Goal: Task Accomplishment & Management: Use online tool/utility

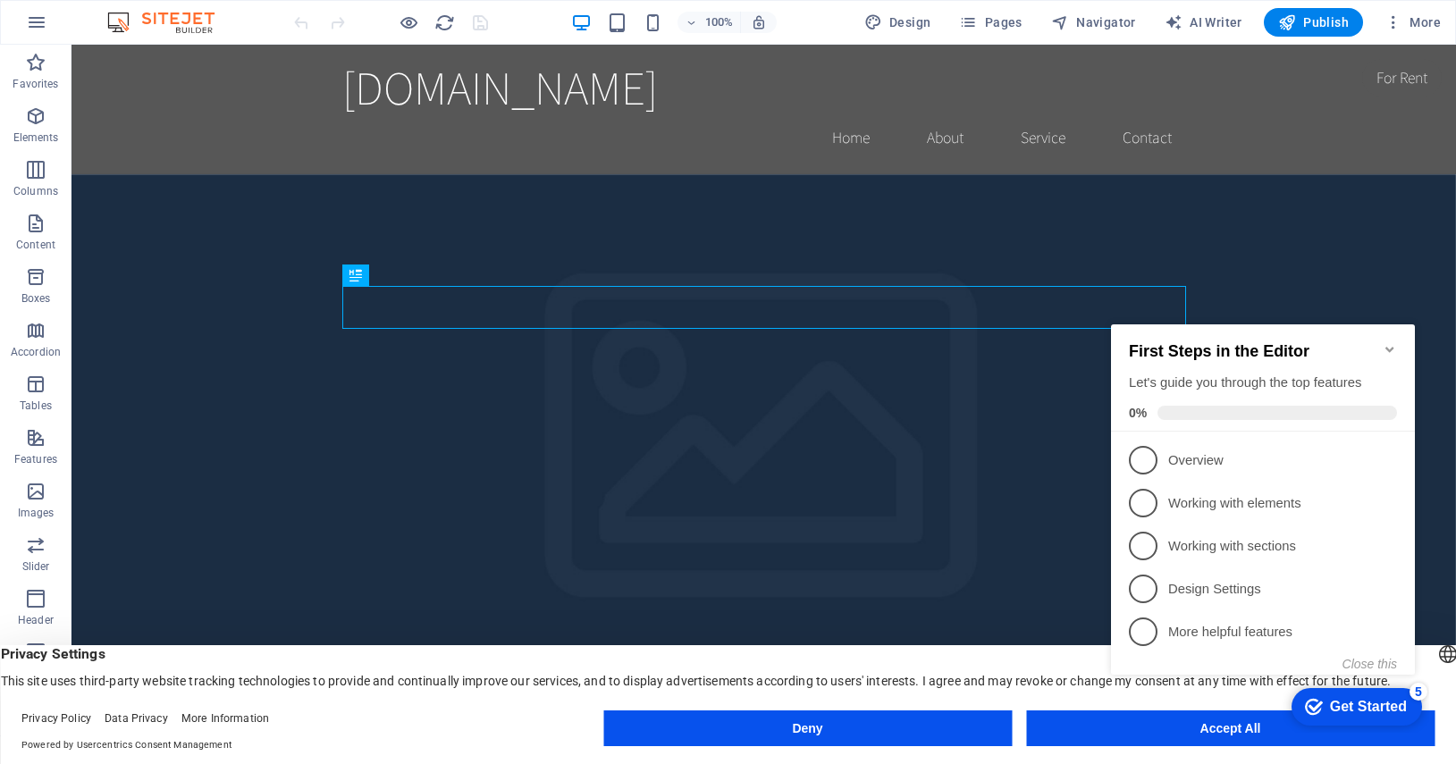
click div "checkmark Get Started 5 First Steps in the Editor Let's guide you through the t…"
click at [1387, 342] on icon "Minimize checklist" at bounding box center [1389, 349] width 14 height 14
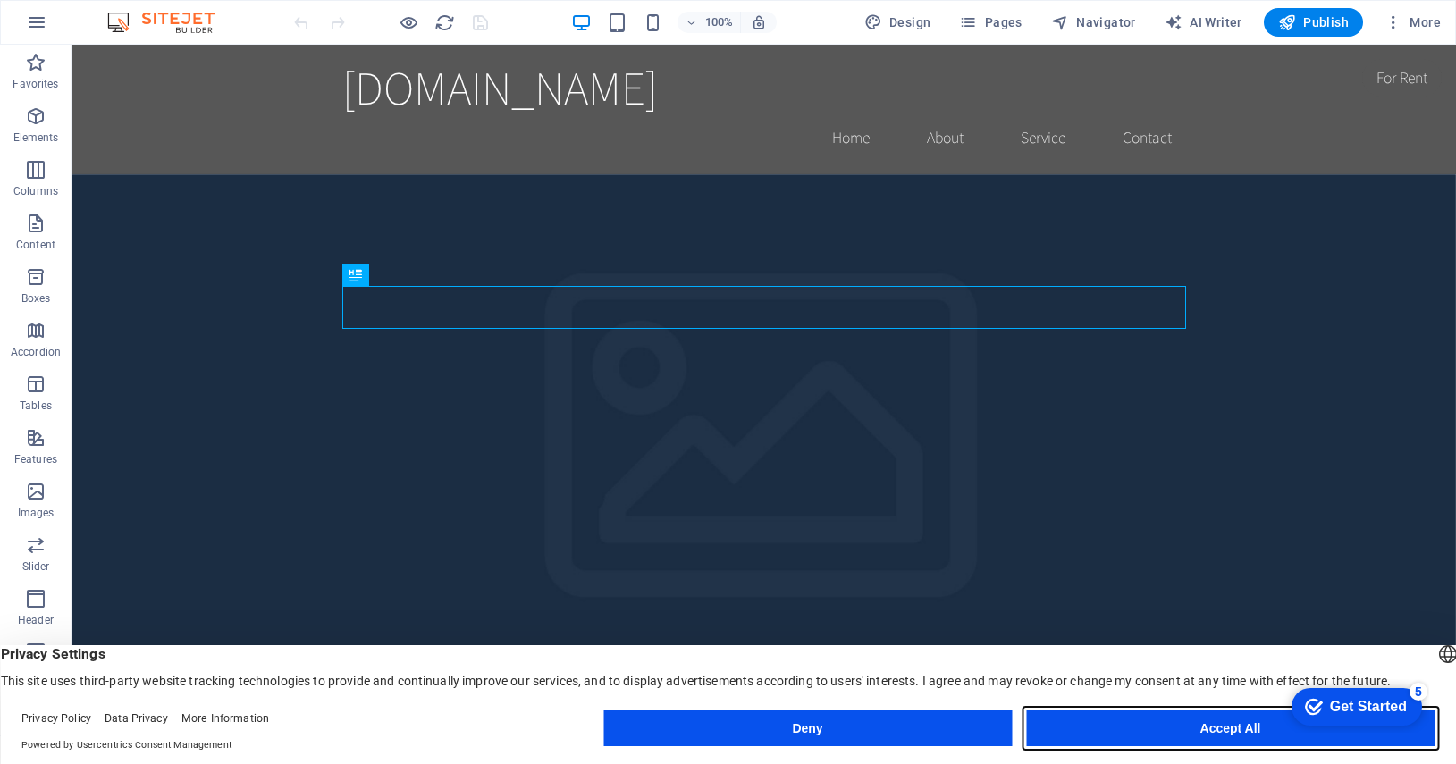
click at [1218, 732] on button "Accept All" at bounding box center [1230, 728] width 408 height 36
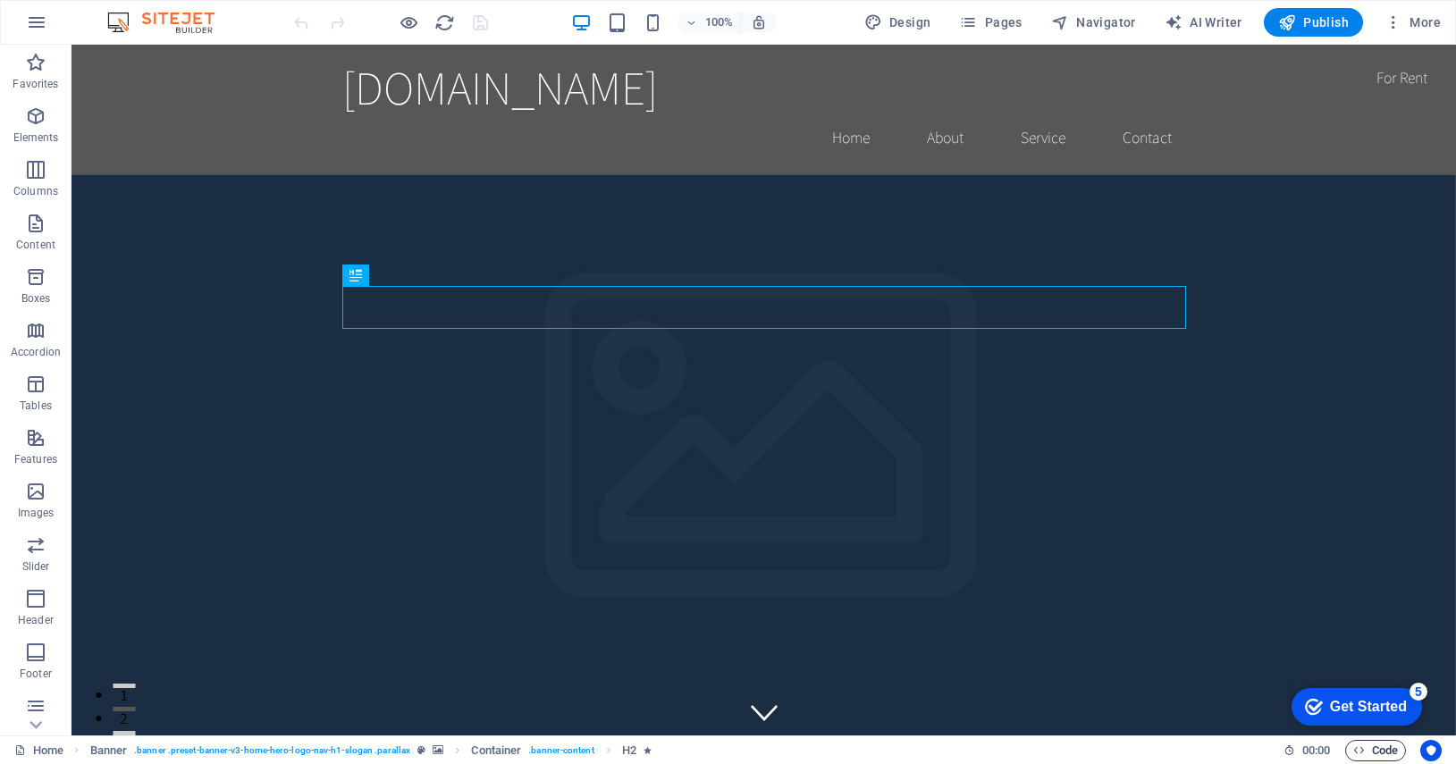
click at [1364, 748] on span "Code" at bounding box center [1375, 750] width 45 height 21
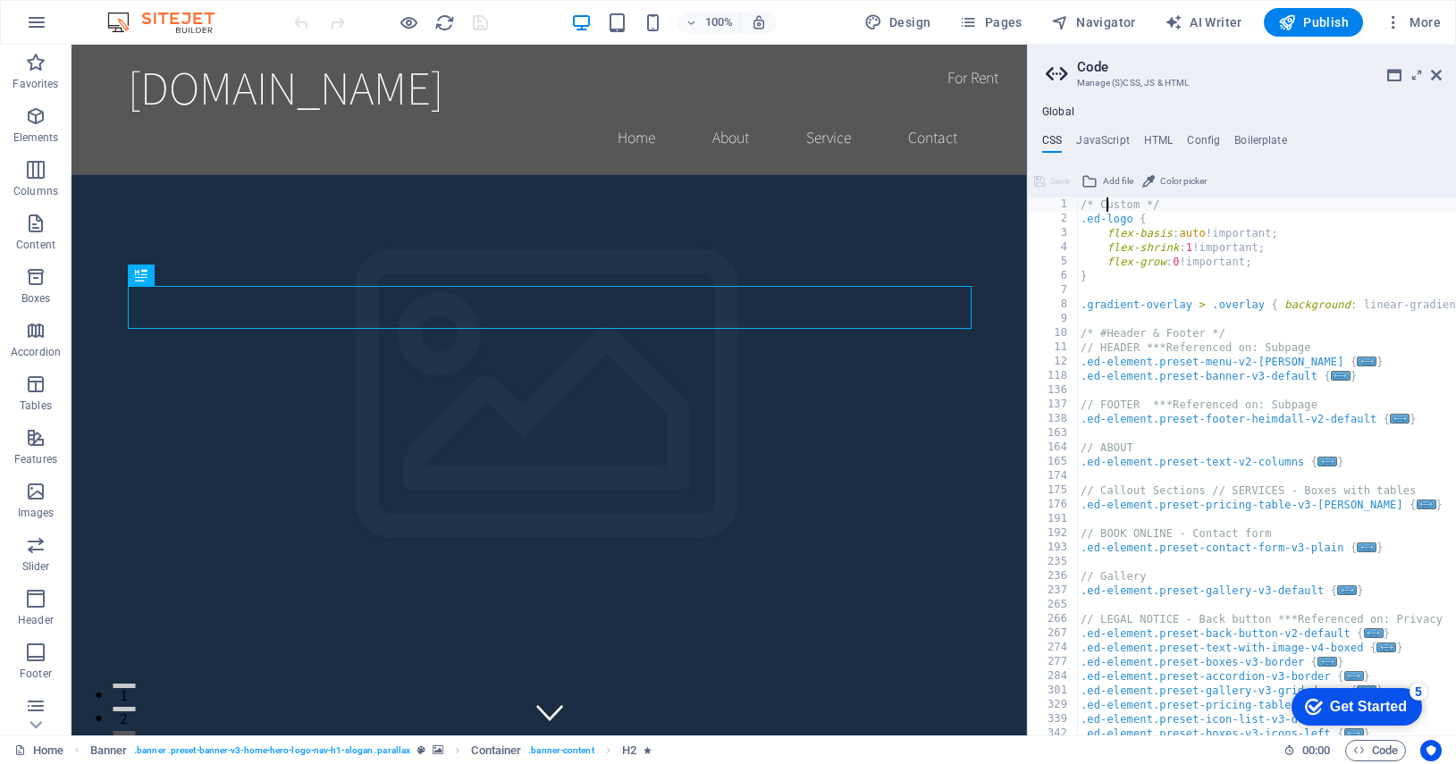
paste textarea "</html>"
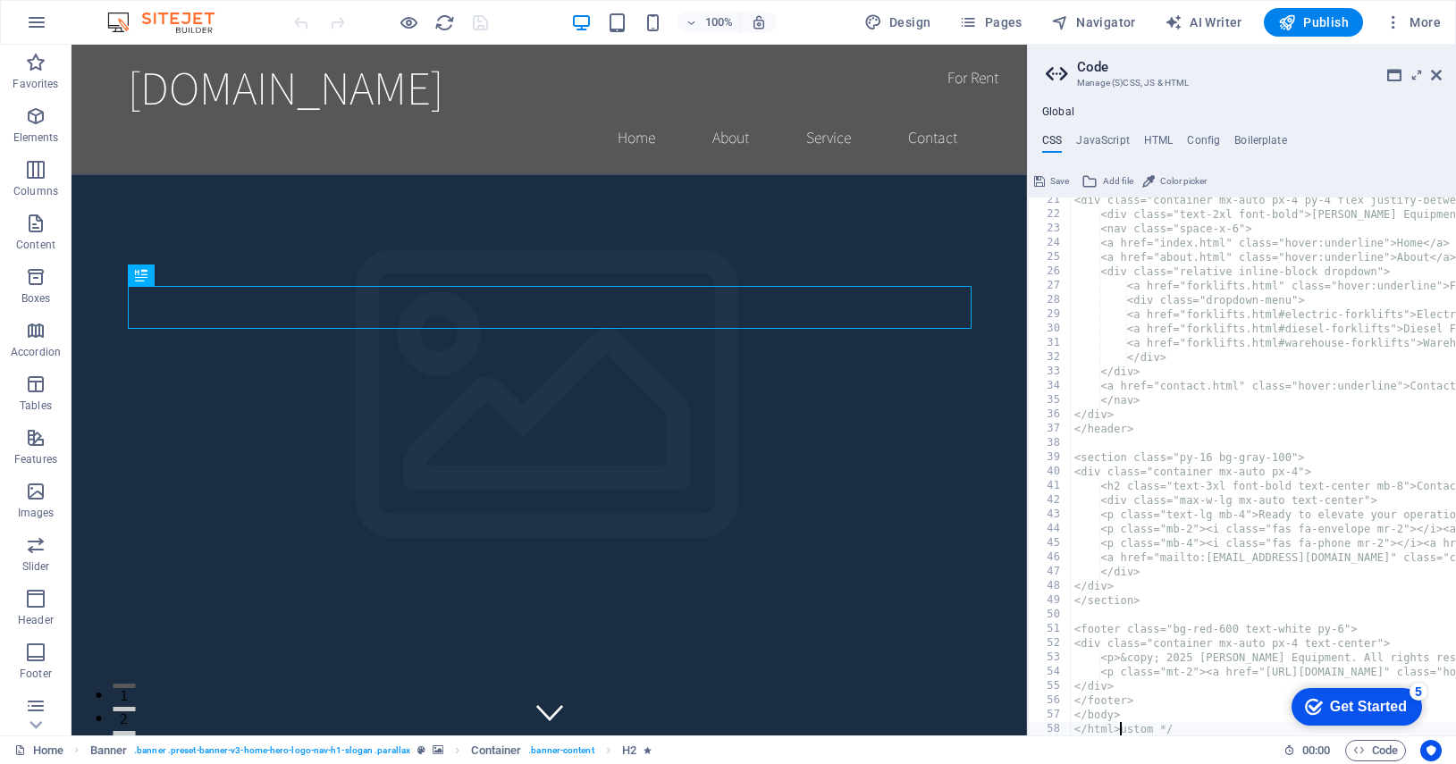
type textarea "ustom */"
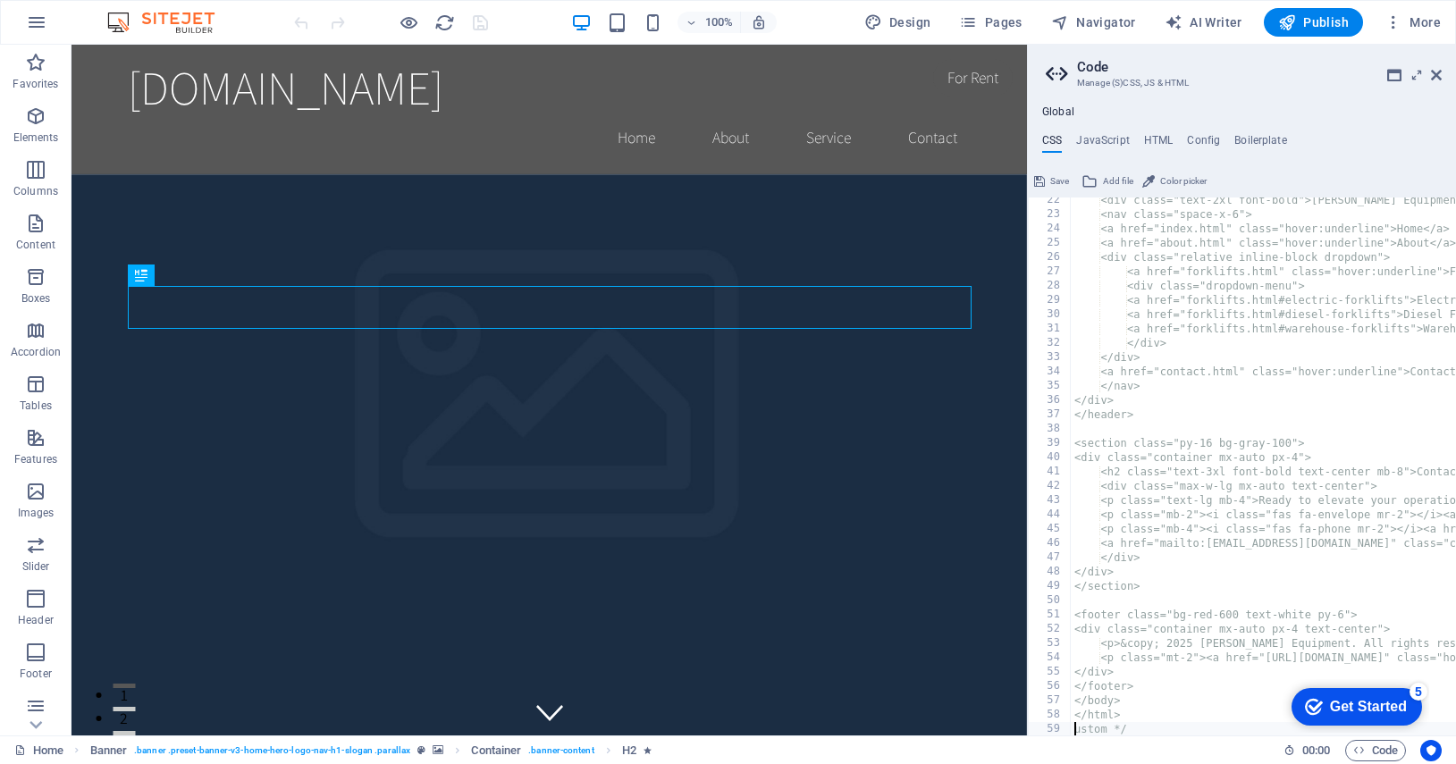
scroll to position [305, 0]
drag, startPoint x: 1054, startPoint y: 179, endPoint x: 981, endPoint y: 134, distance: 85.1
click at [1054, 179] on span "Save" at bounding box center [1059, 181] width 19 height 21
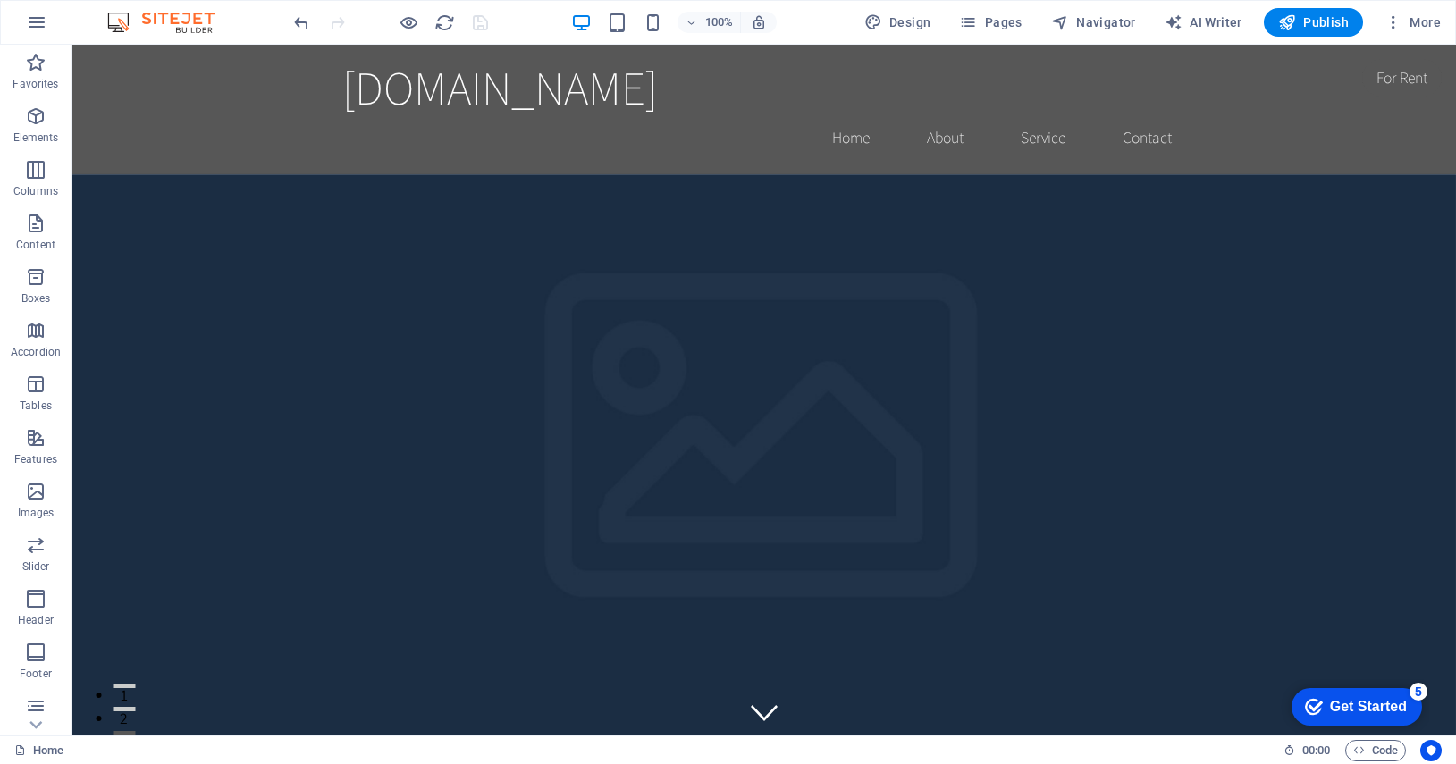
scroll to position [0, 0]
click at [1359, 745] on icon "button" at bounding box center [1359, 750] width 12 height 12
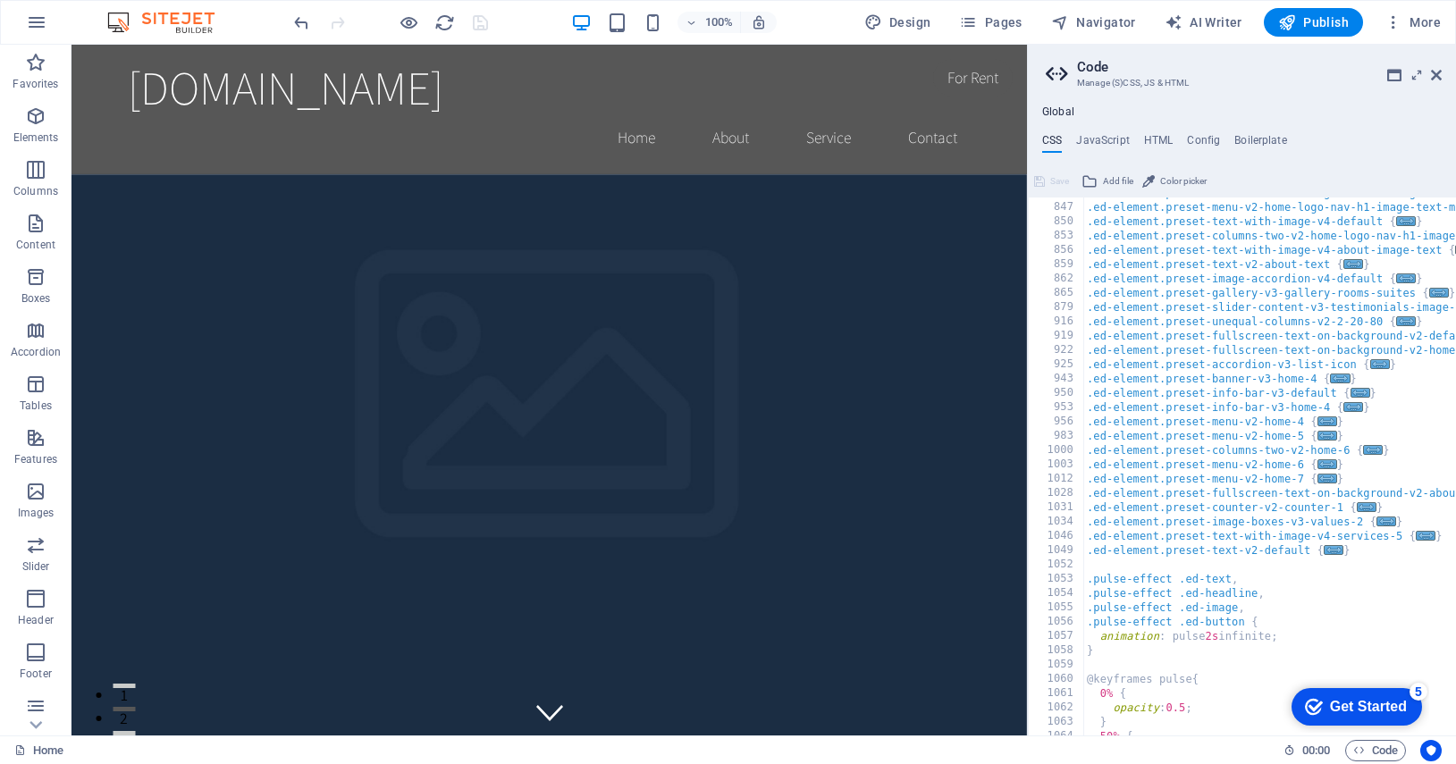
scroll to position [1863, 0]
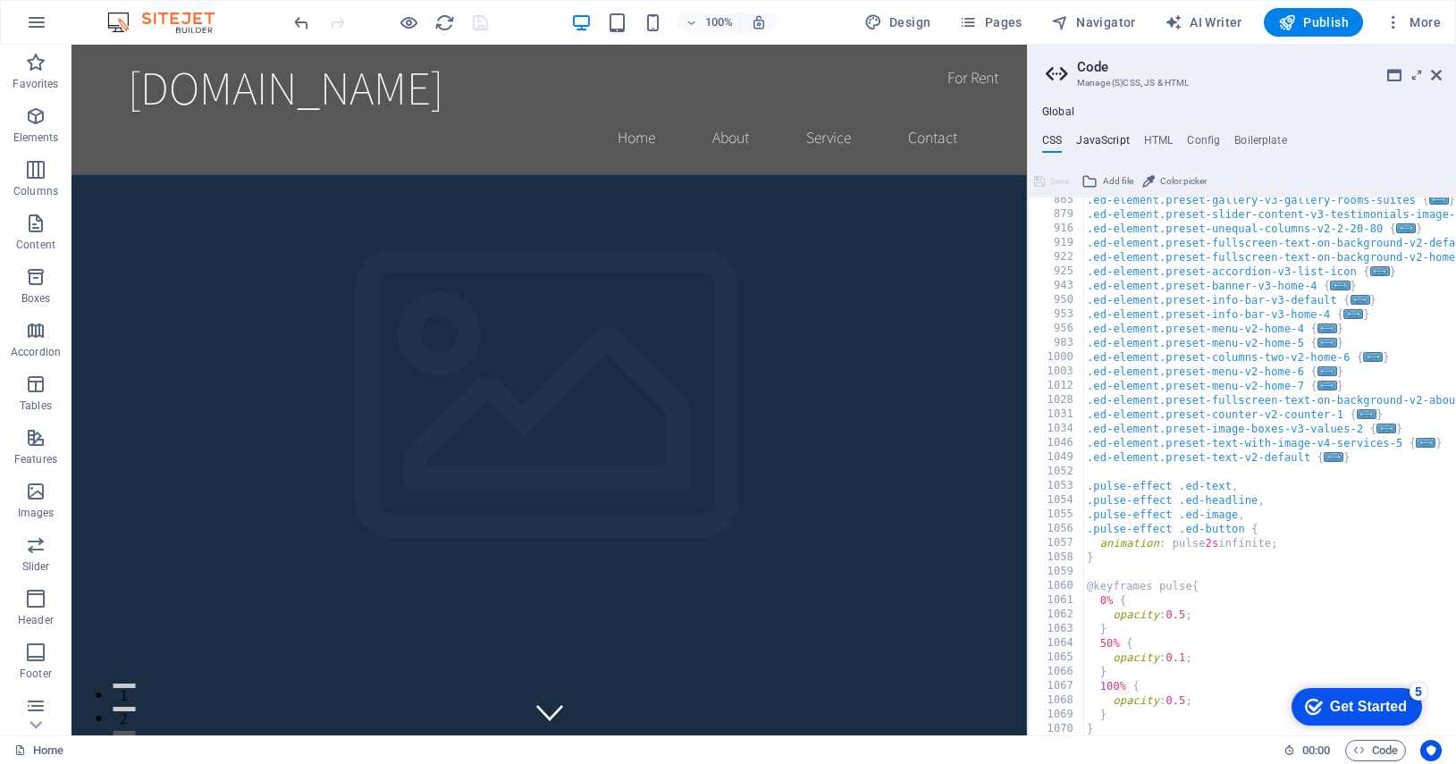
click at [1099, 145] on h4 "JavaScript" at bounding box center [1102, 144] width 53 height 20
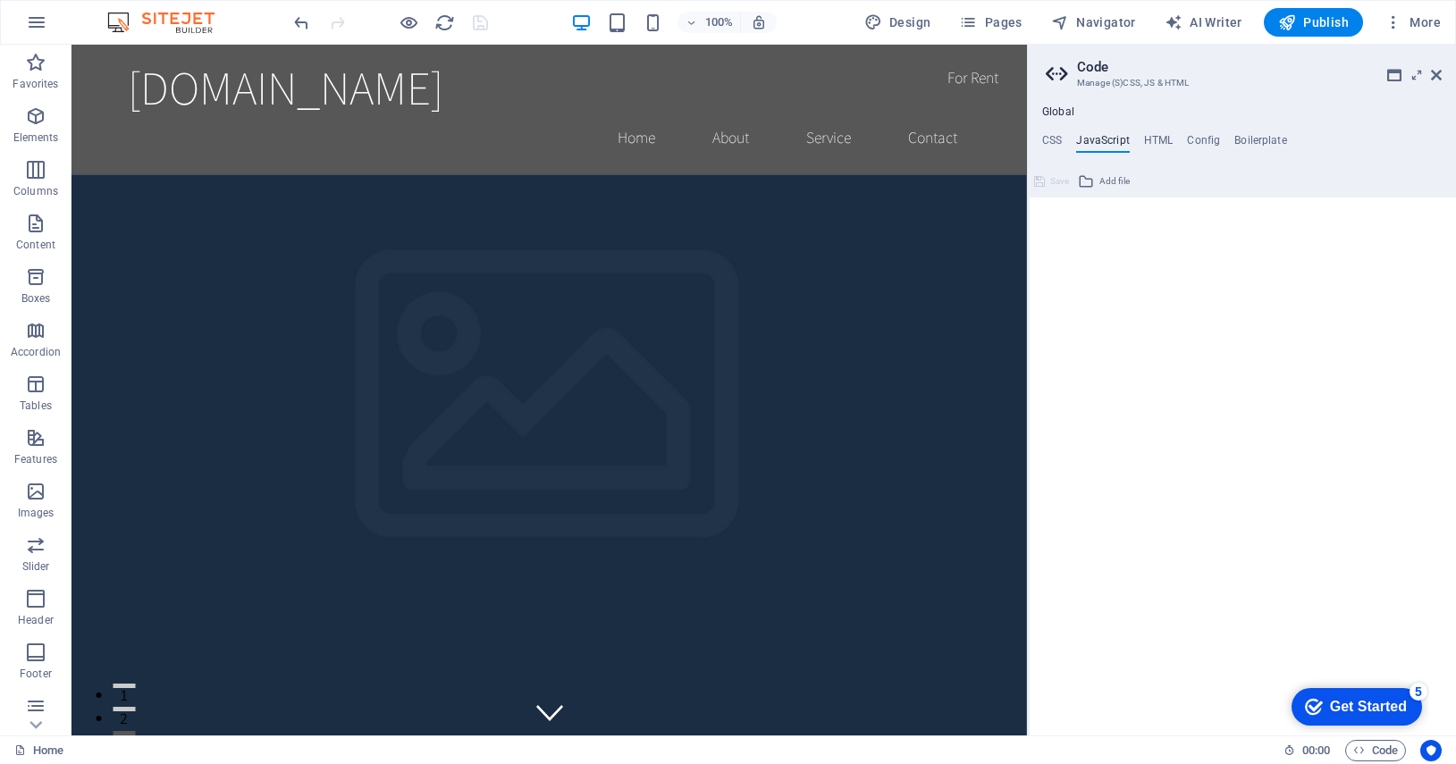
type textarea "/* JS for preset "Menu V2" */"
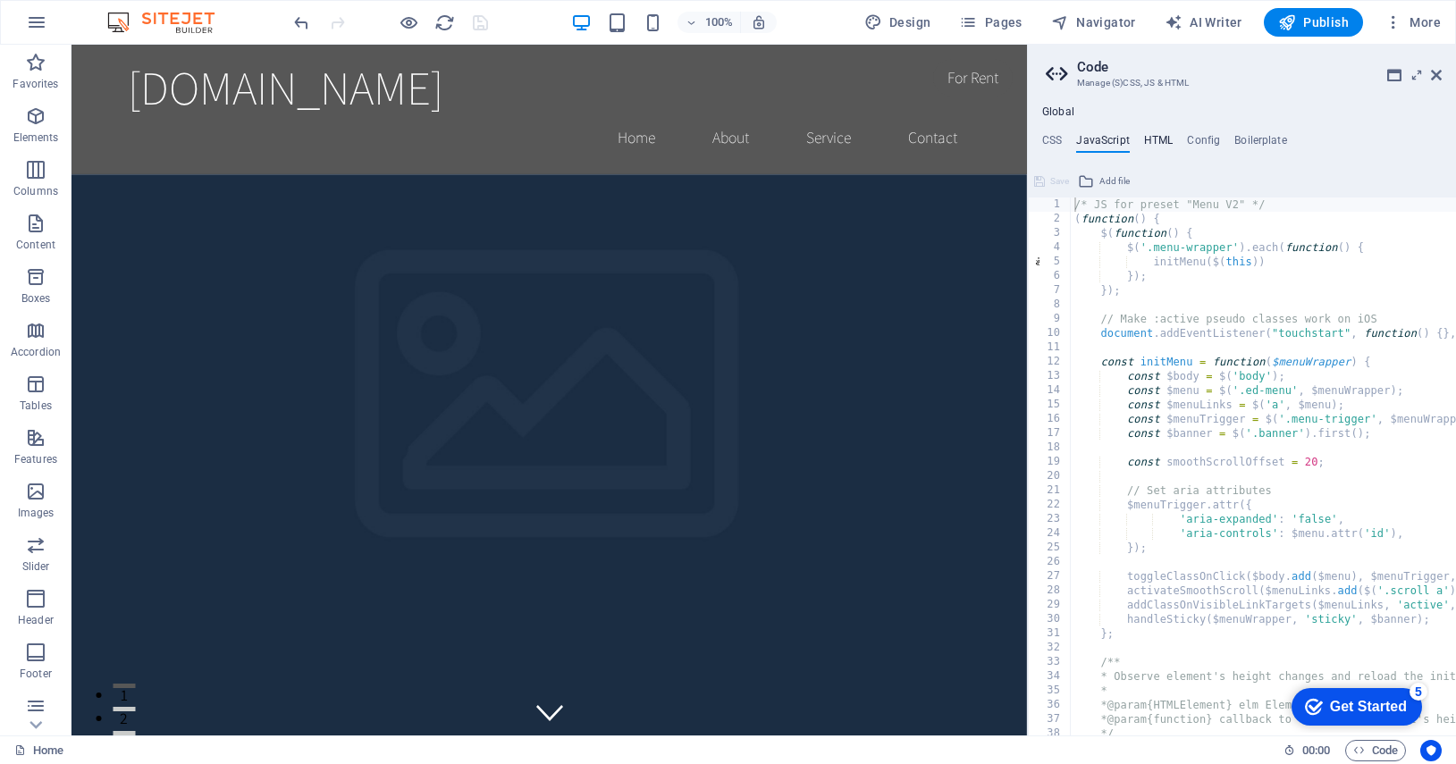
click at [1155, 144] on h4 "HTML" at bounding box center [1158, 144] width 29 height 20
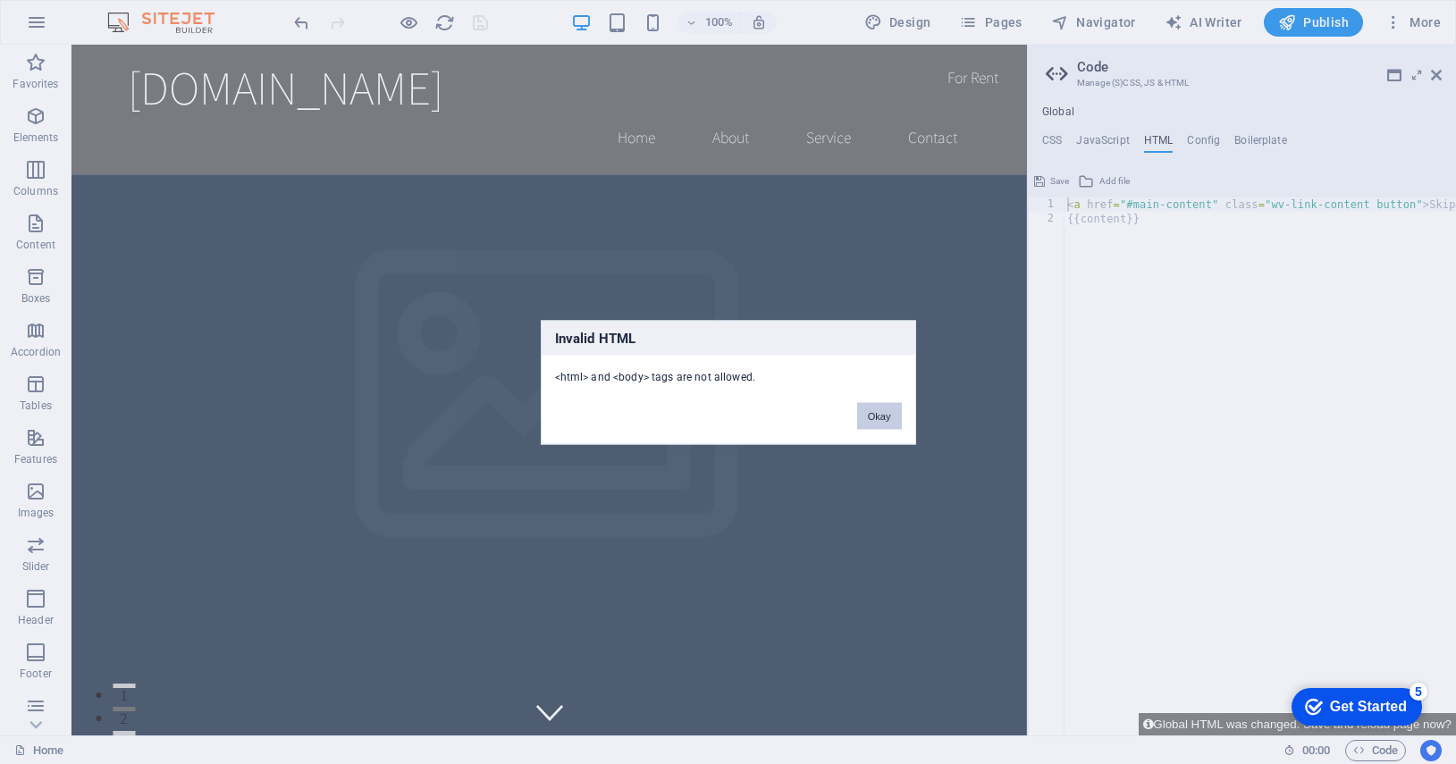
click at [883, 423] on button "Okay" at bounding box center [879, 415] width 45 height 27
click at [875, 417] on button "Okay" at bounding box center [879, 415] width 45 height 27
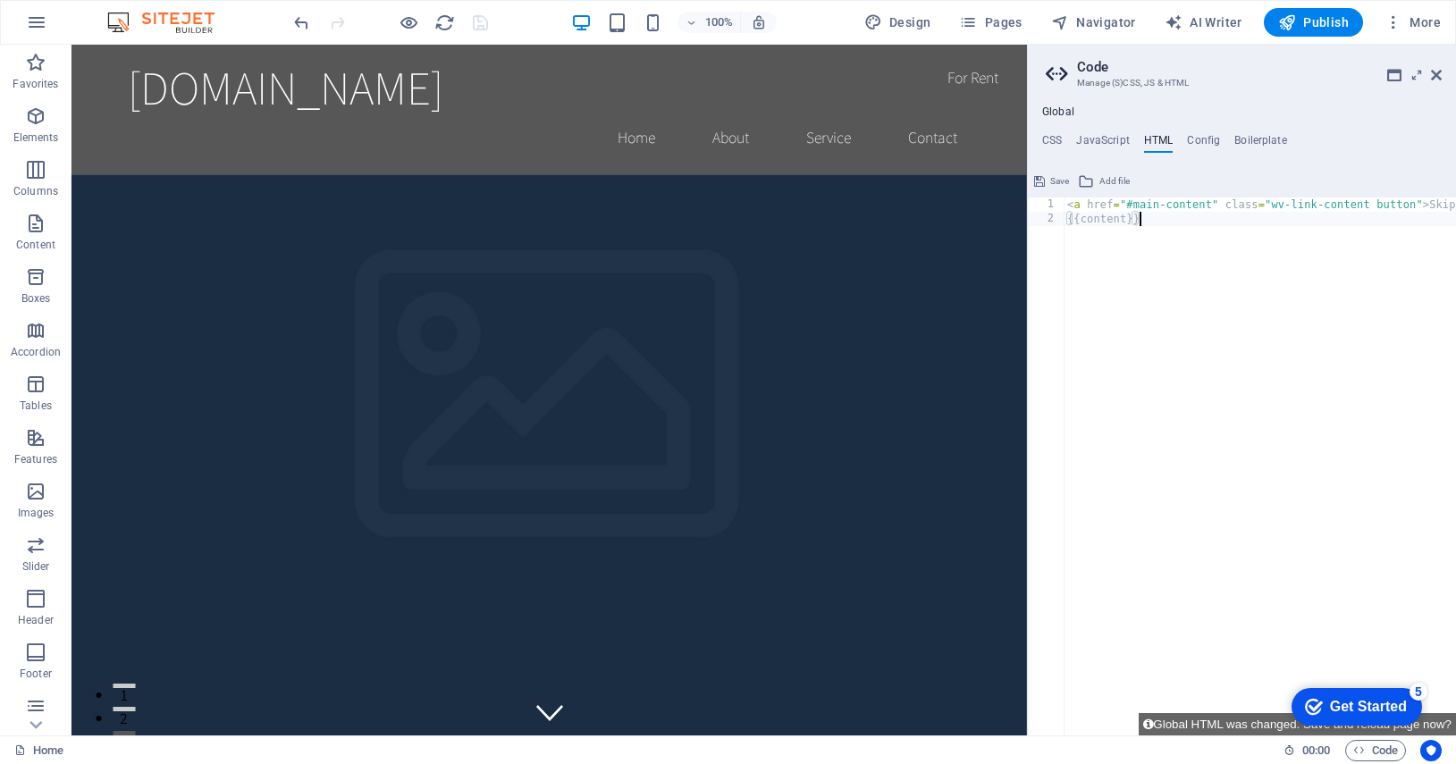
paste textarea "<a href="#main-content" class="wv-link-content button">Skip to main content</a>"
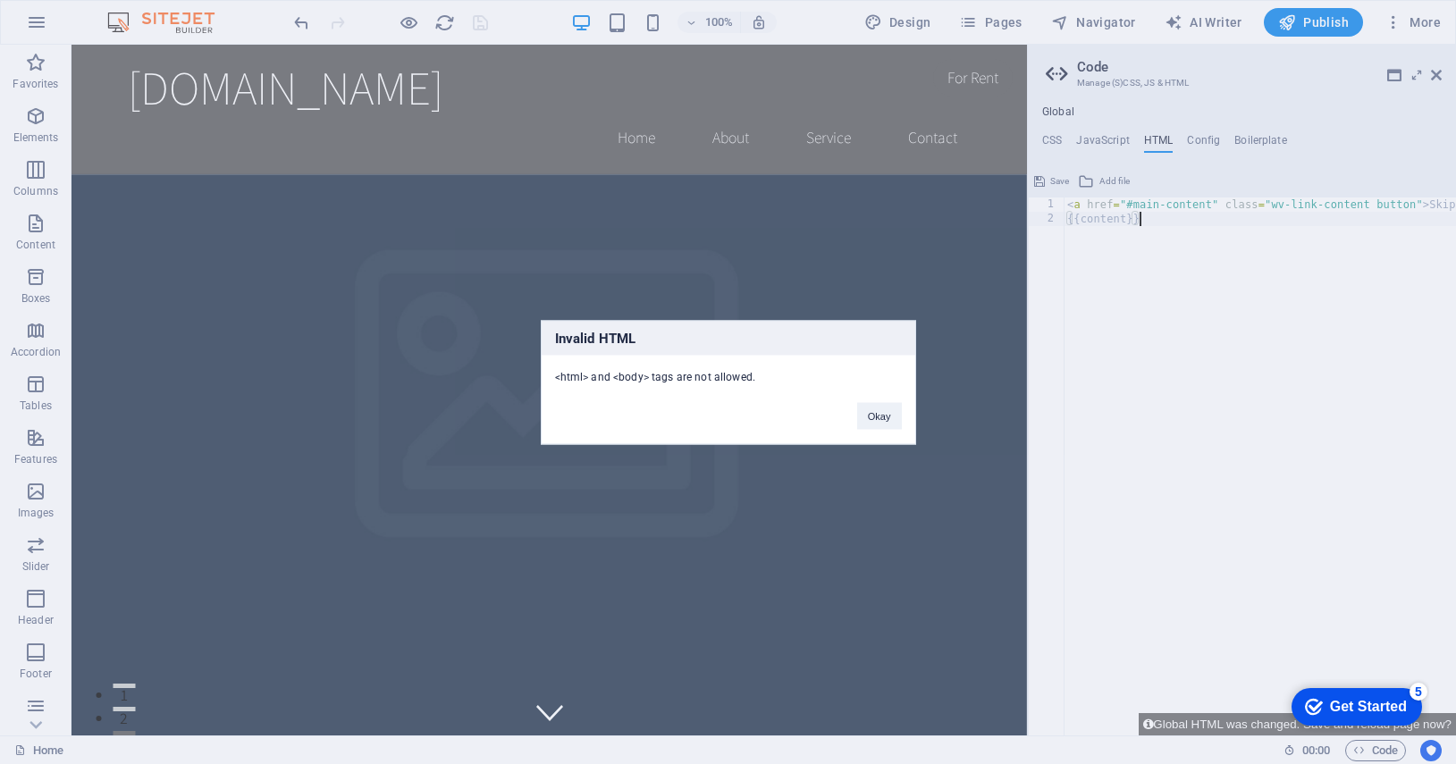
type textarea "<a href="#main-content" class="wv-link-content button">Skip to main content</a>"
click at [894, 414] on button "Okay" at bounding box center [879, 415] width 45 height 27
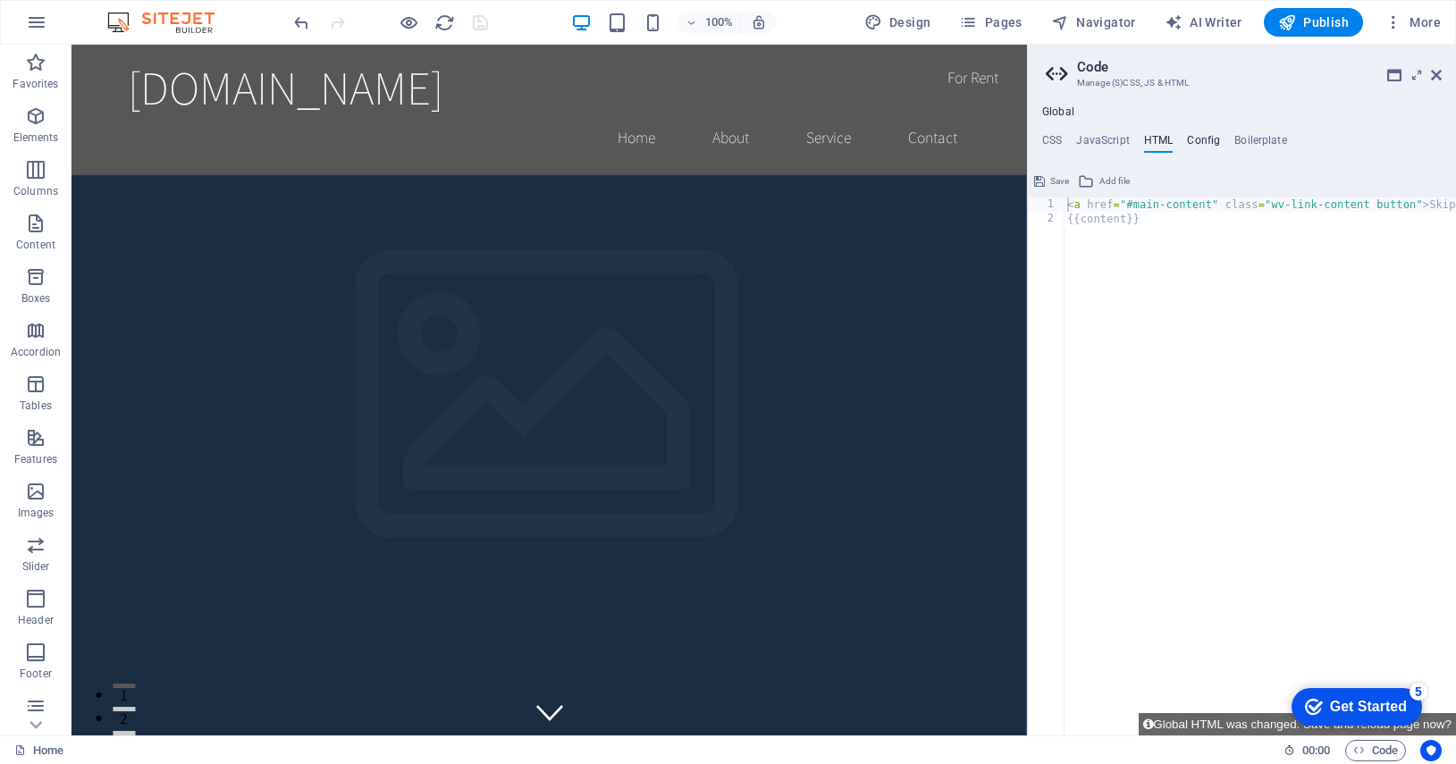
click at [1197, 143] on h4 "Config" at bounding box center [1203, 144] width 33 height 20
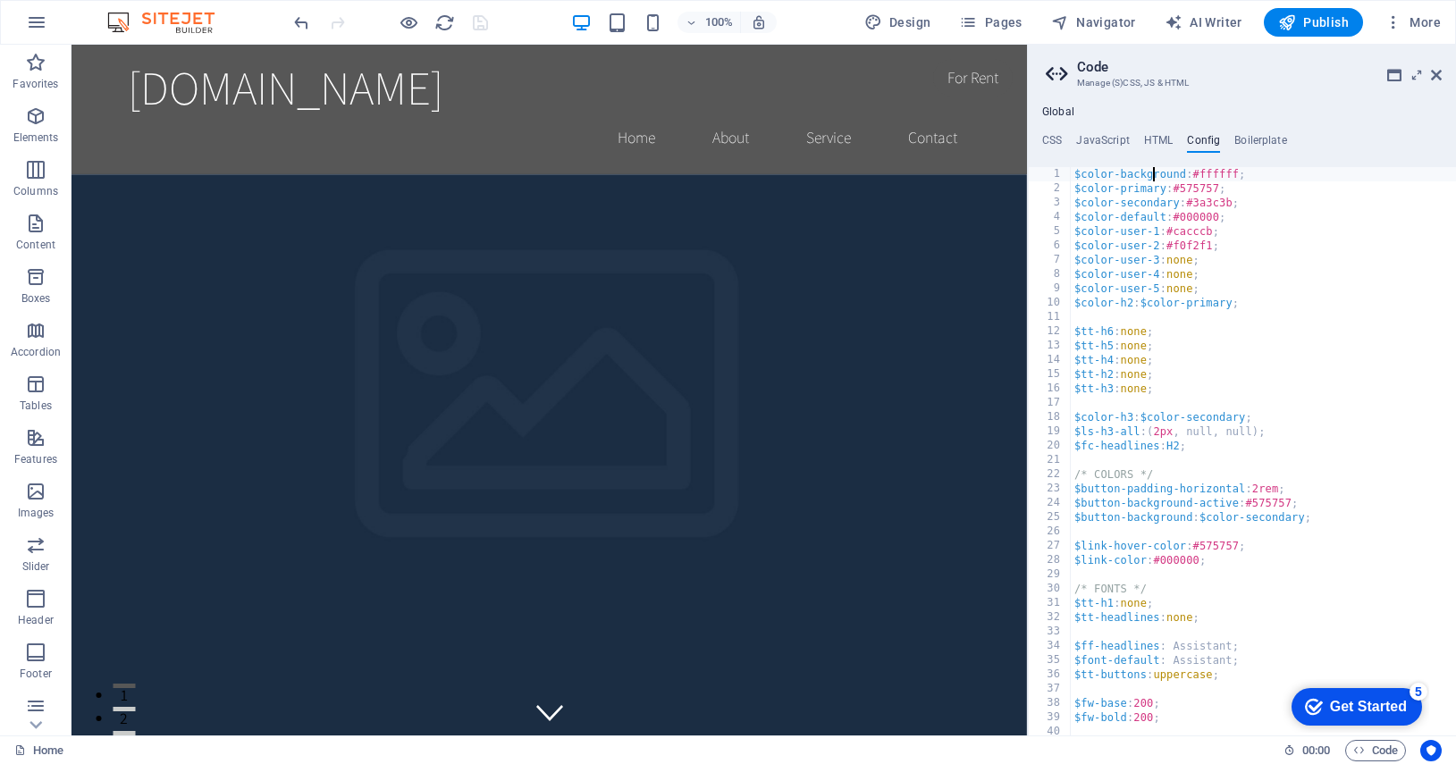
paste textarea "</html>"
type textarea "</html>round: #ffffff;"
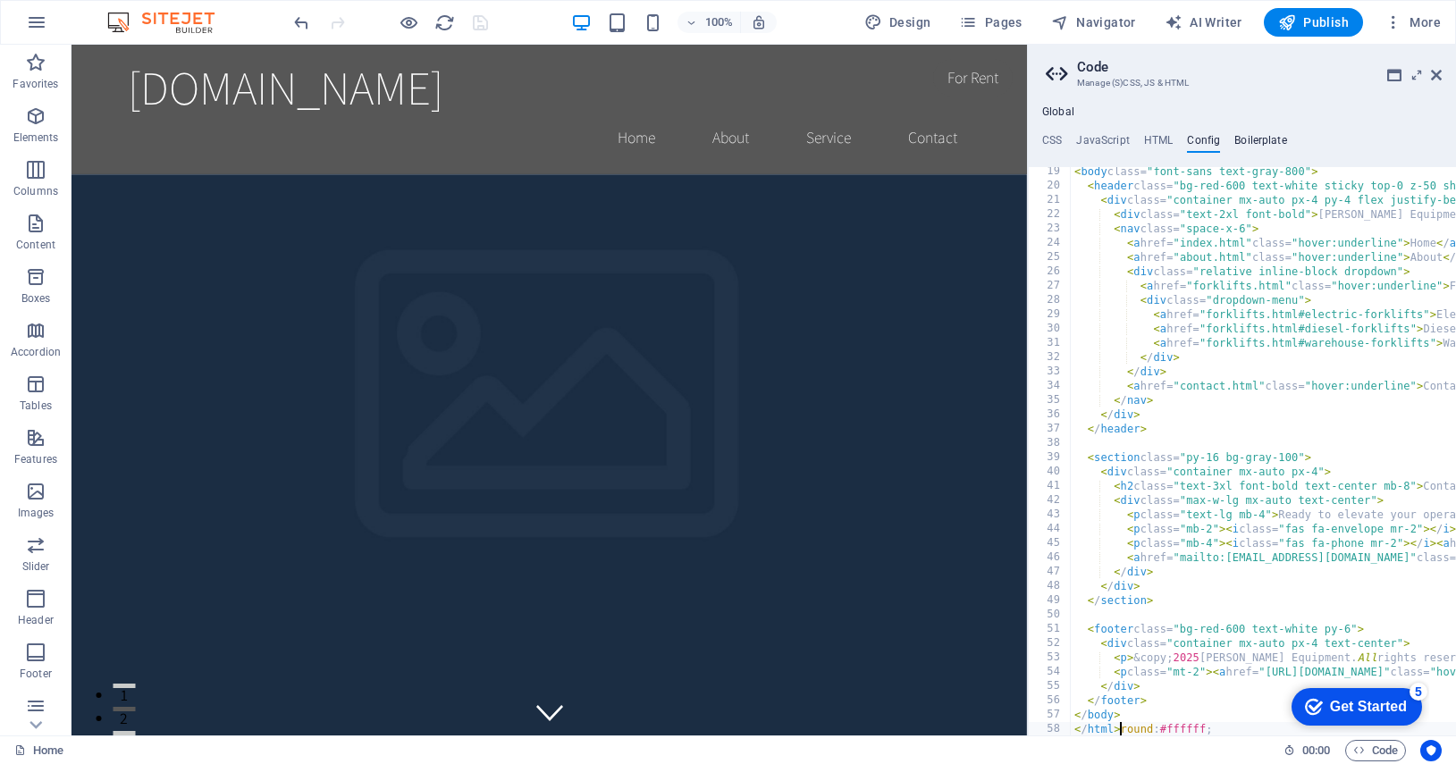
click at [1256, 139] on h4 "Boilerplate" at bounding box center [1260, 144] width 53 height 20
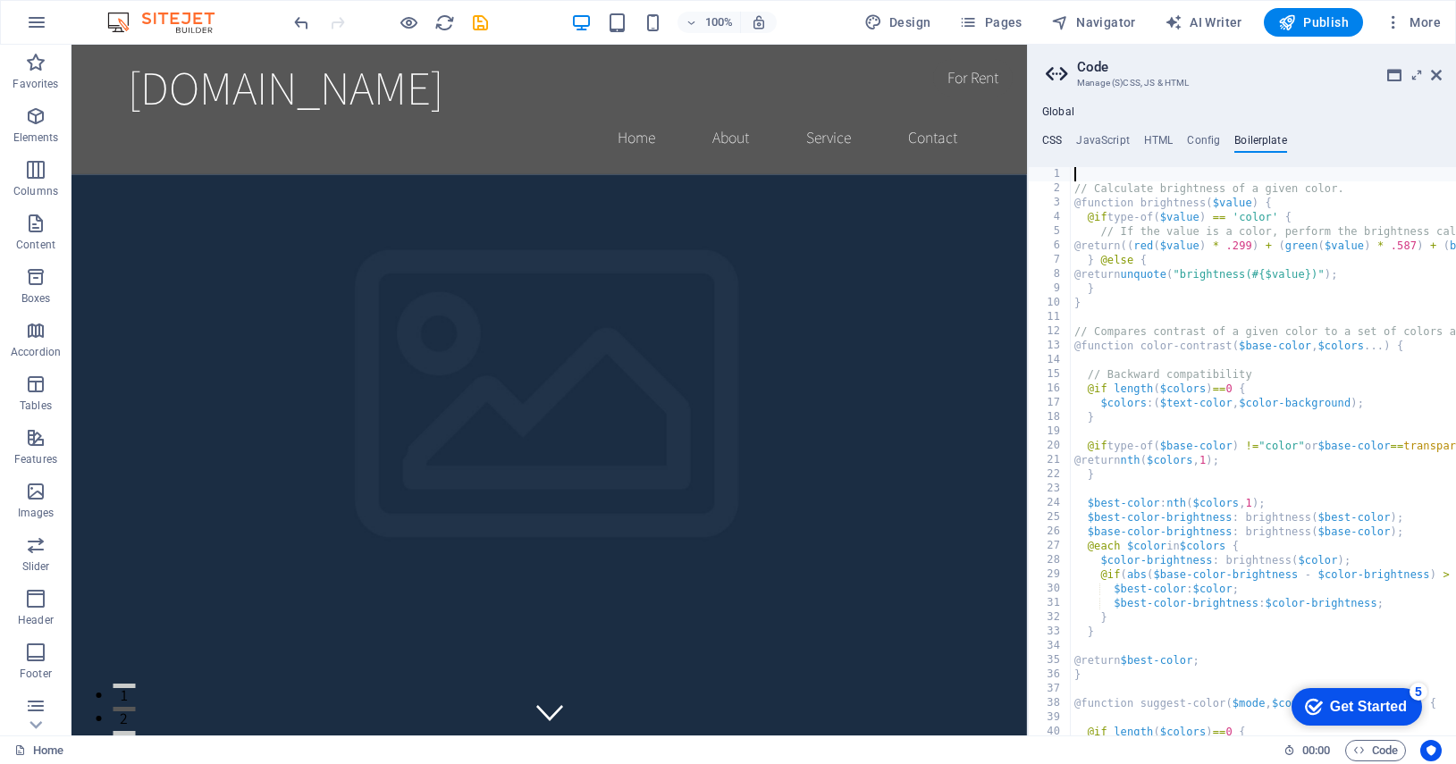
click at [1051, 137] on h4 "CSS" at bounding box center [1052, 144] width 20 height 20
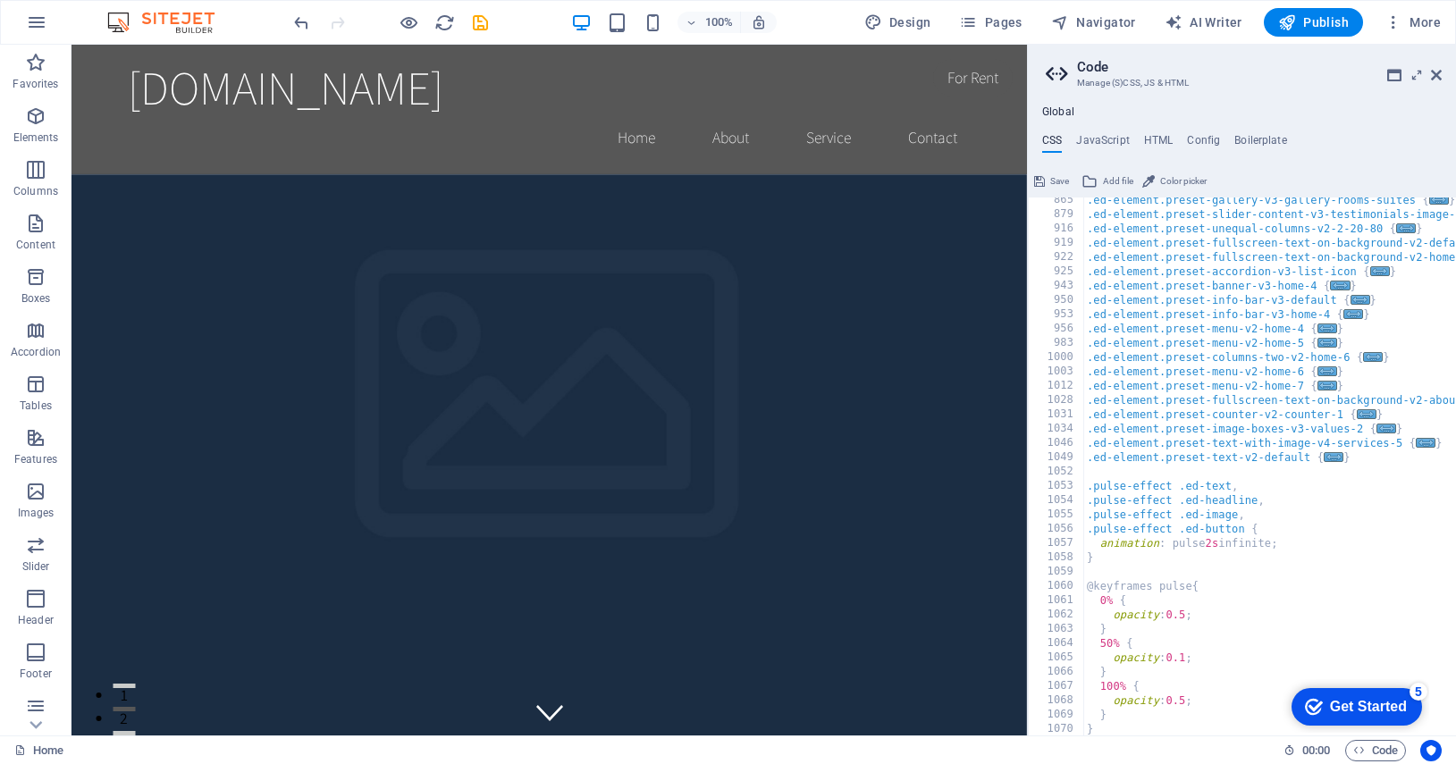
click at [1052, 112] on h4 "Global" at bounding box center [1058, 112] width 32 height 14
click at [1100, 141] on h4 "JavaScript" at bounding box center [1102, 144] width 53 height 20
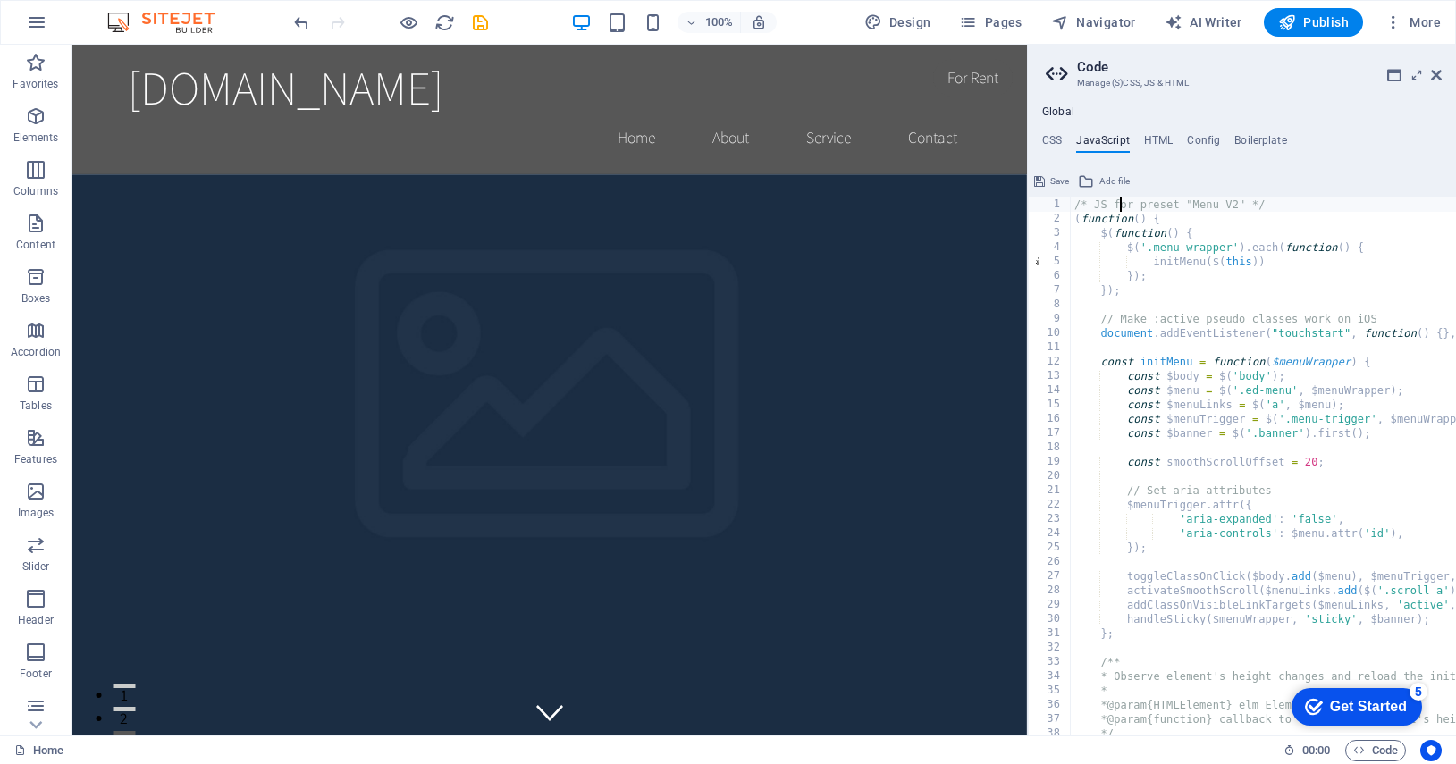
paste textarea "</html>"
type textarea "</html>or preset "Menu V2" */"
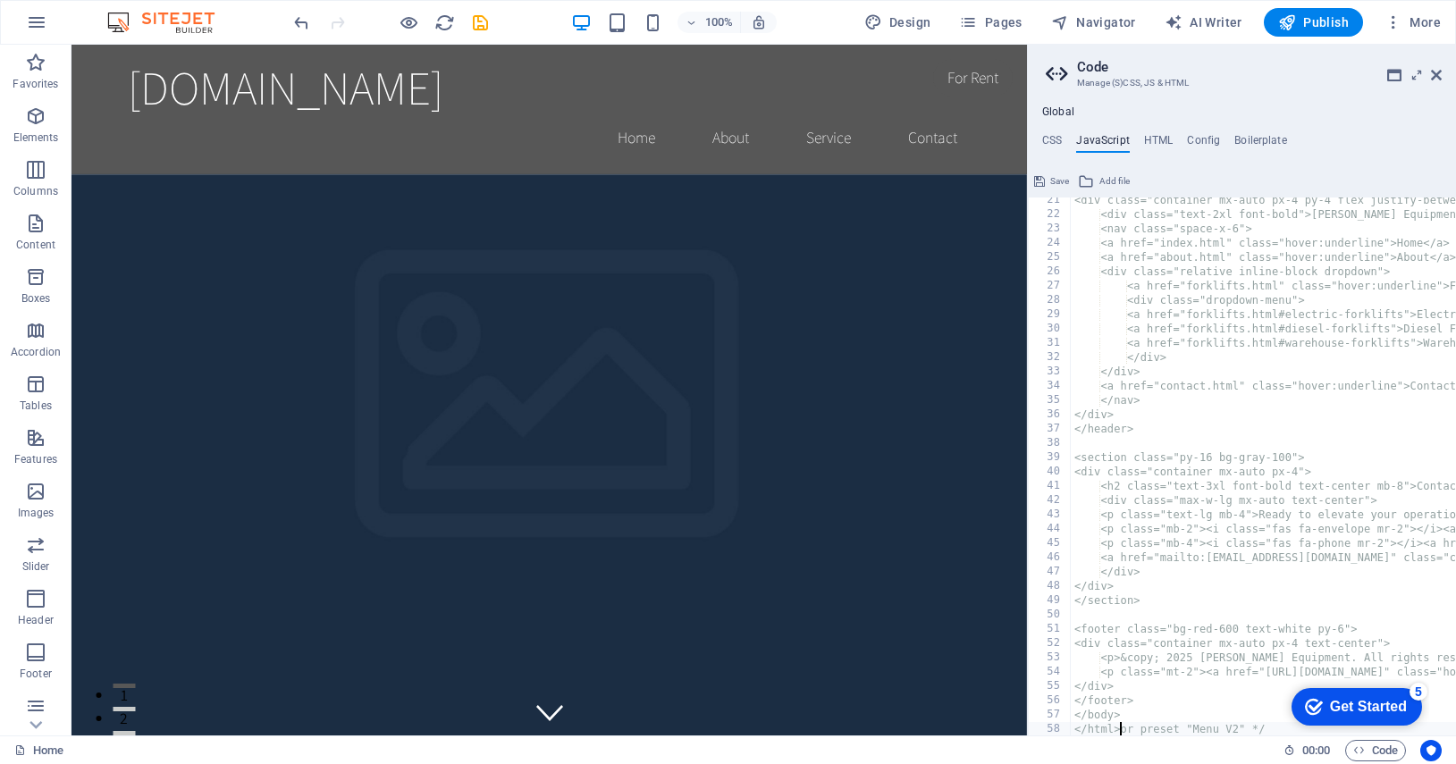
click at [1059, 181] on span "Save" at bounding box center [1059, 181] width 19 height 21
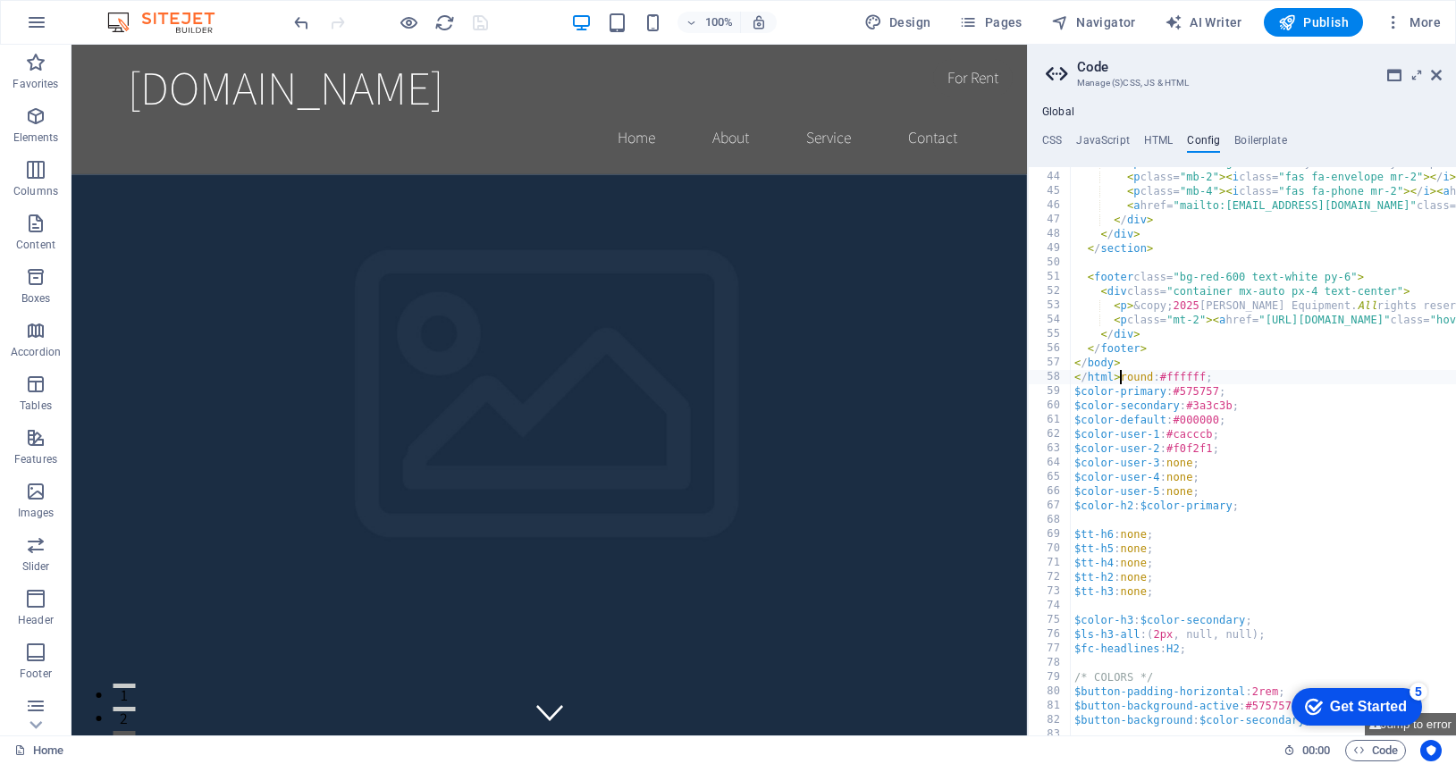
scroll to position [0, 0]
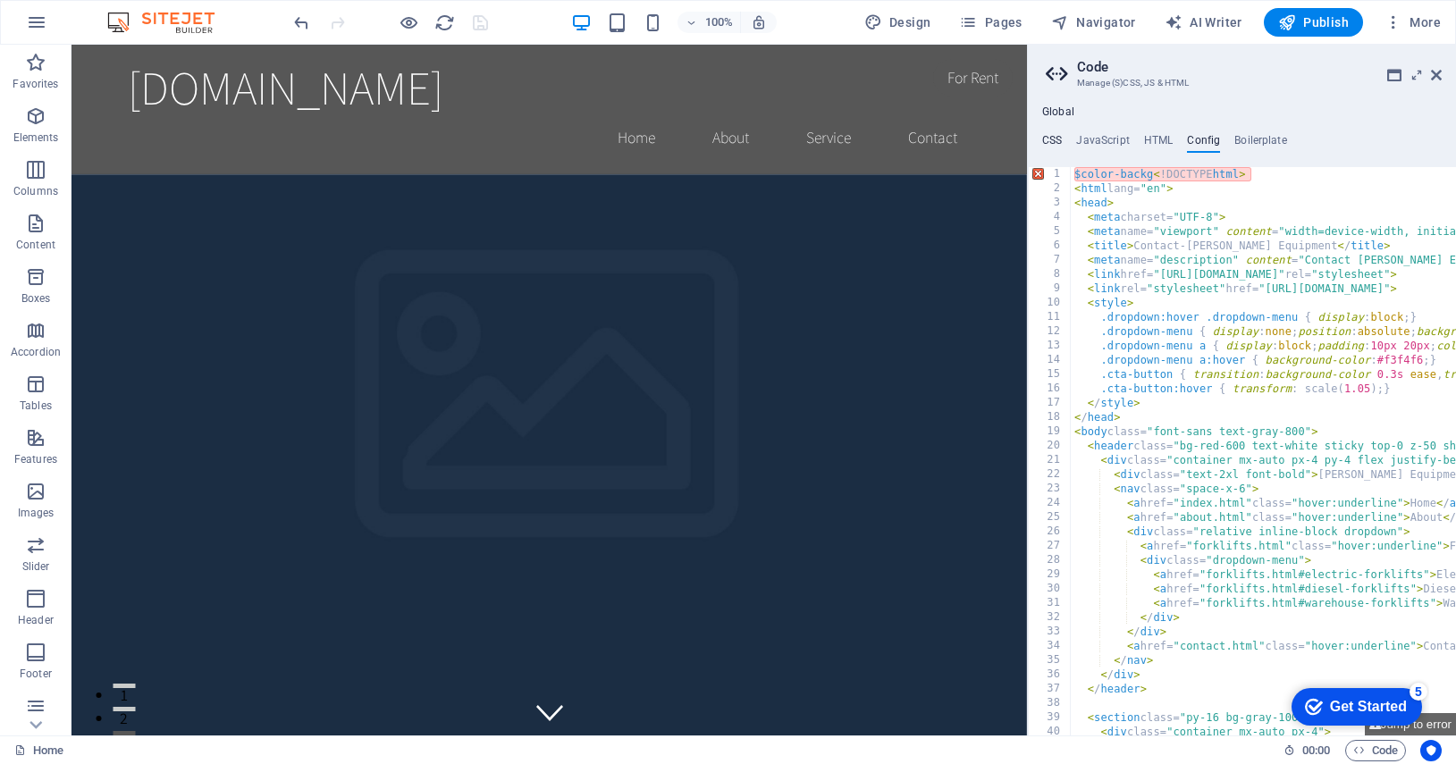
click at [1060, 135] on h4 "CSS" at bounding box center [1052, 144] width 20 height 20
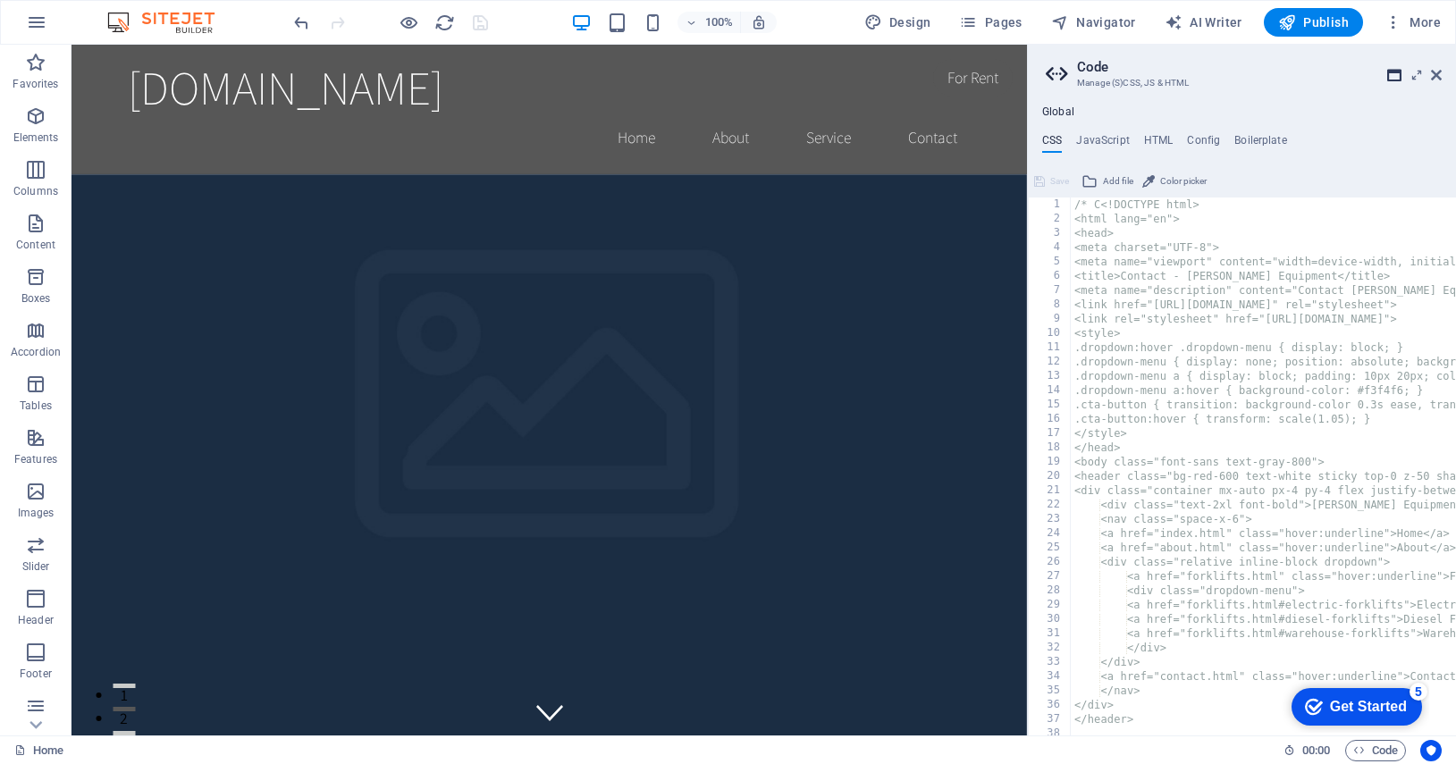
click at [1390, 72] on icon at bounding box center [1394, 75] width 14 height 14
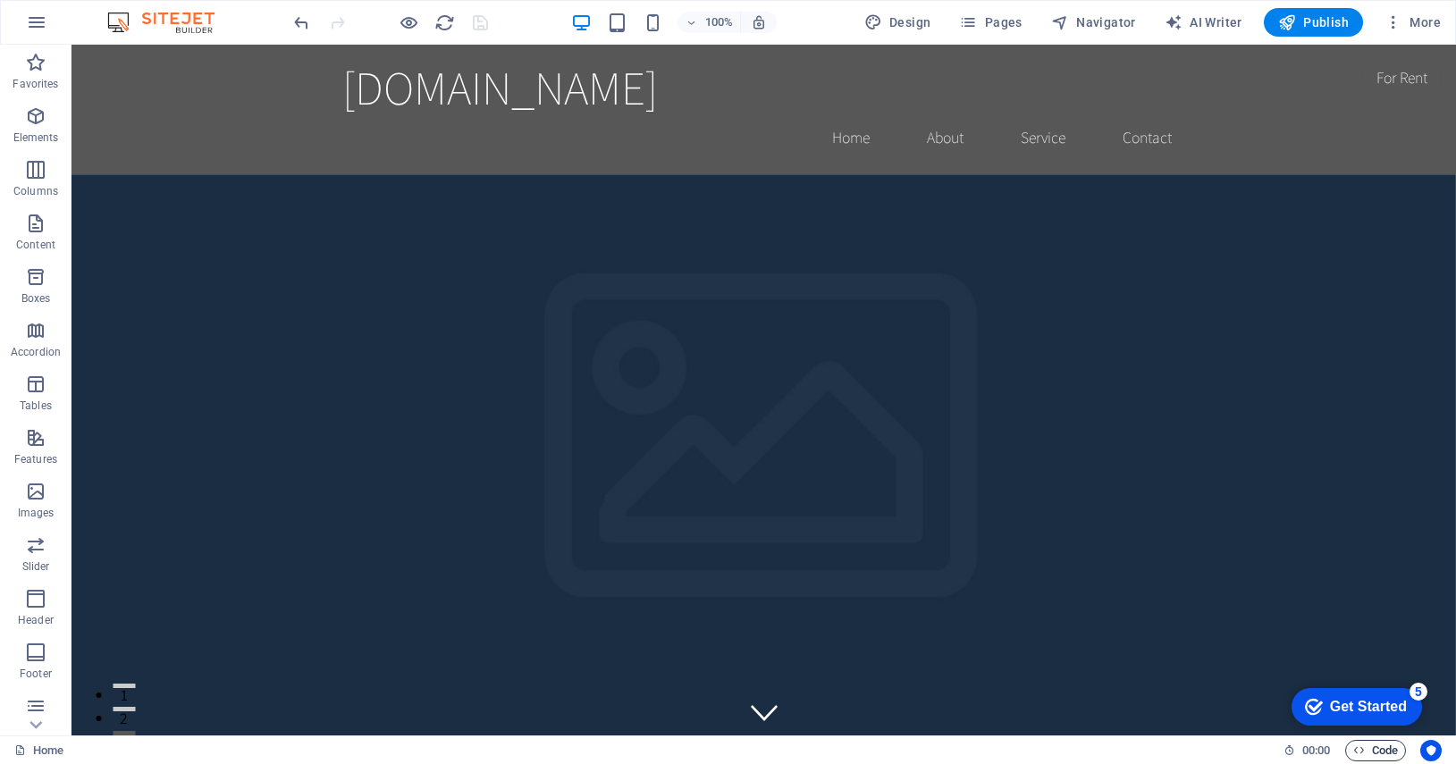
click at [1360, 745] on icon "button" at bounding box center [1359, 750] width 12 height 12
click at [1376, 747] on span "Code" at bounding box center [1375, 750] width 45 height 21
click at [1360, 751] on icon "button" at bounding box center [1359, 750] width 12 height 12
click at [30, 752] on link "Home" at bounding box center [38, 750] width 49 height 21
click at [1364, 747] on span "Code" at bounding box center [1375, 750] width 45 height 21
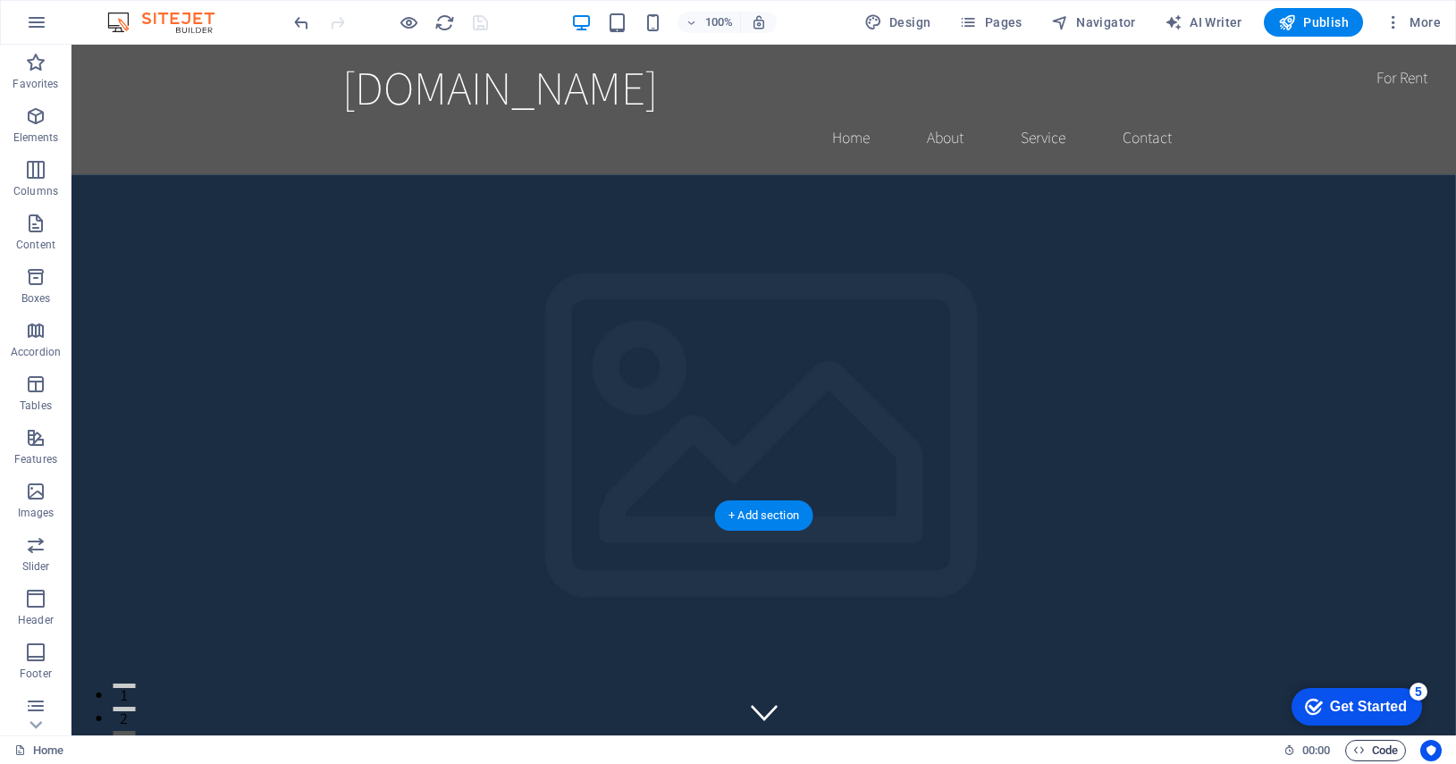
click at [1363, 748] on icon "button" at bounding box center [1359, 750] width 12 height 12
click at [1363, 749] on icon "button" at bounding box center [1359, 750] width 12 height 12
click at [1385, 748] on span "Code" at bounding box center [1375, 750] width 45 height 21
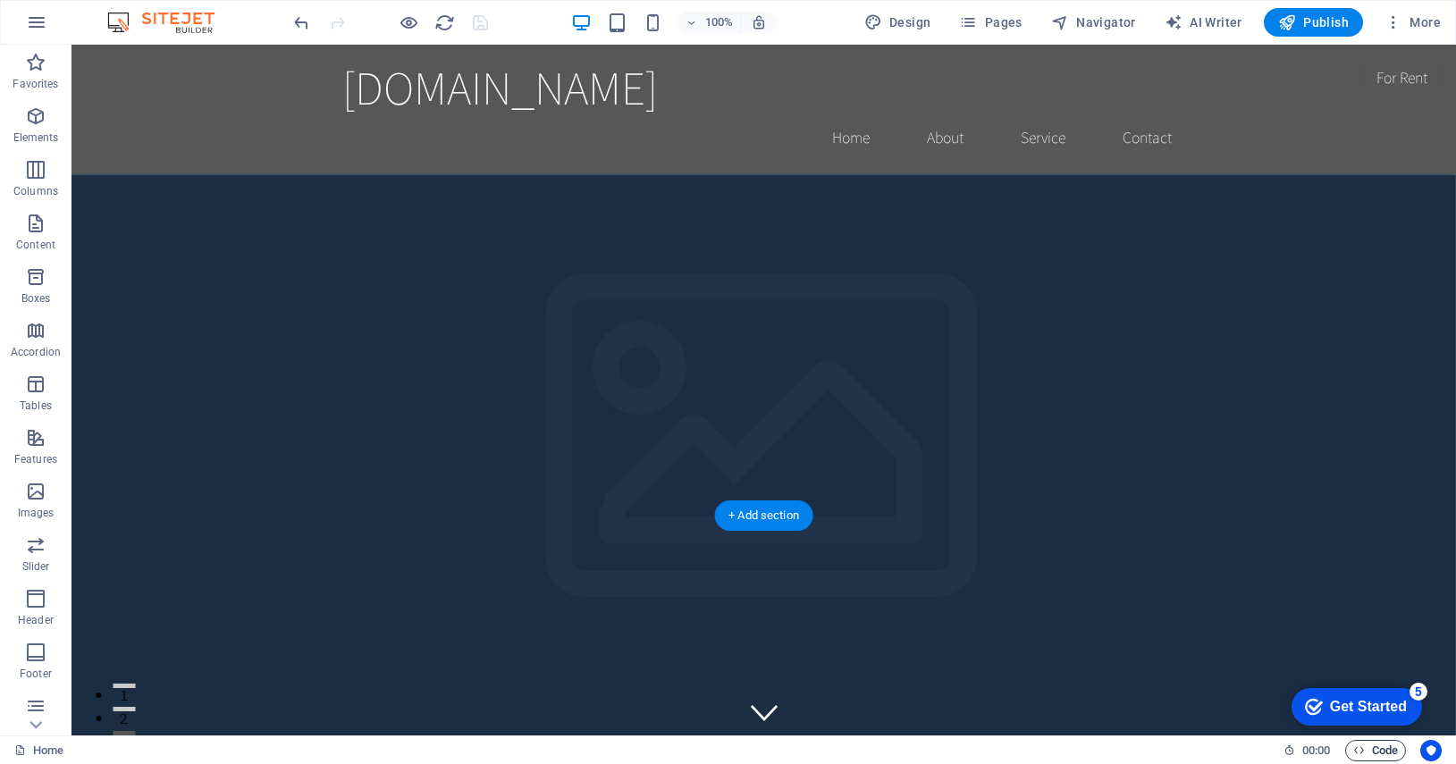
click at [1385, 748] on span "Code" at bounding box center [1375, 750] width 45 height 21
click at [1302, 750] on span "00 : 00" at bounding box center [1316, 750] width 28 height 21
click at [1292, 715] on div "checkmark Get Started 5" at bounding box center [1356, 707] width 130 height 38
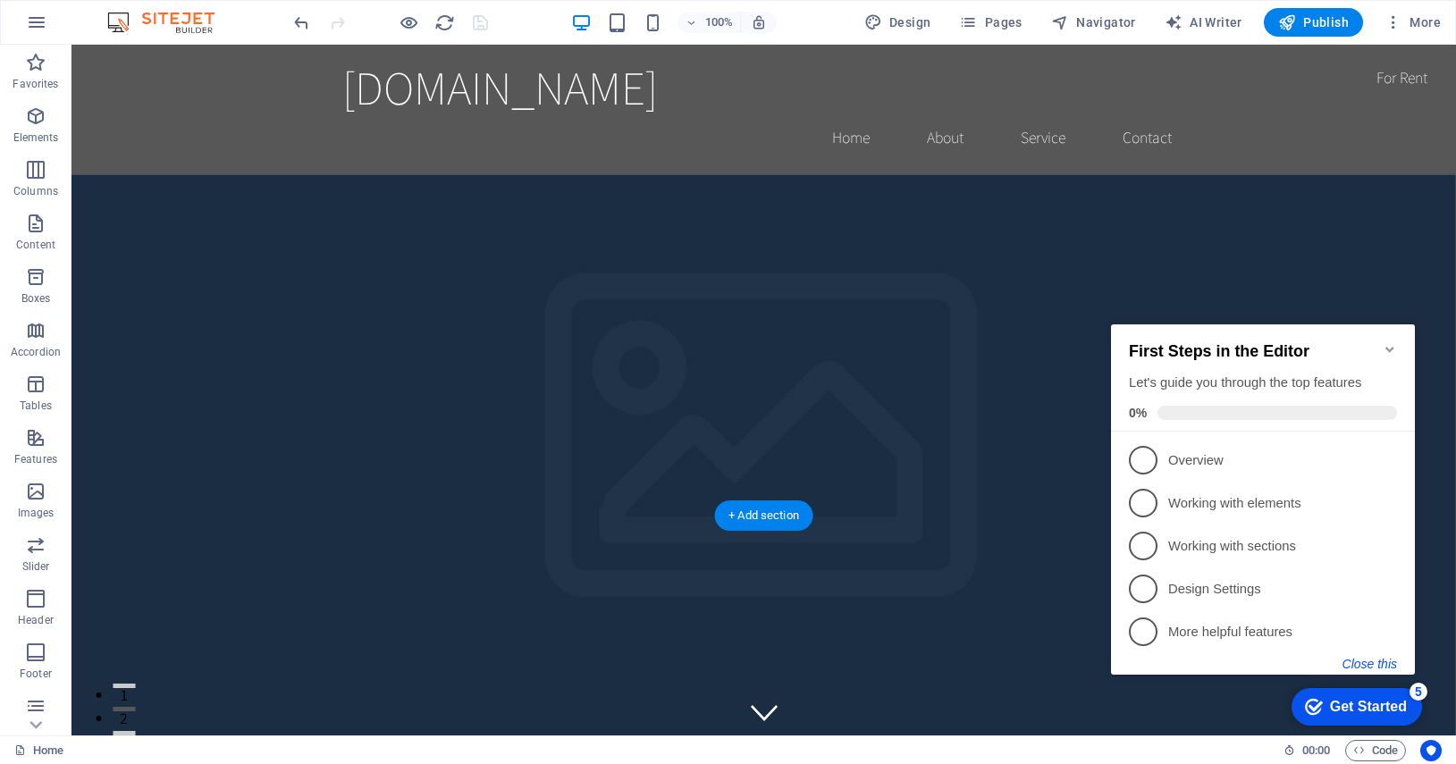
click at [1374, 662] on button "Close this" at bounding box center [1369, 664] width 55 height 14
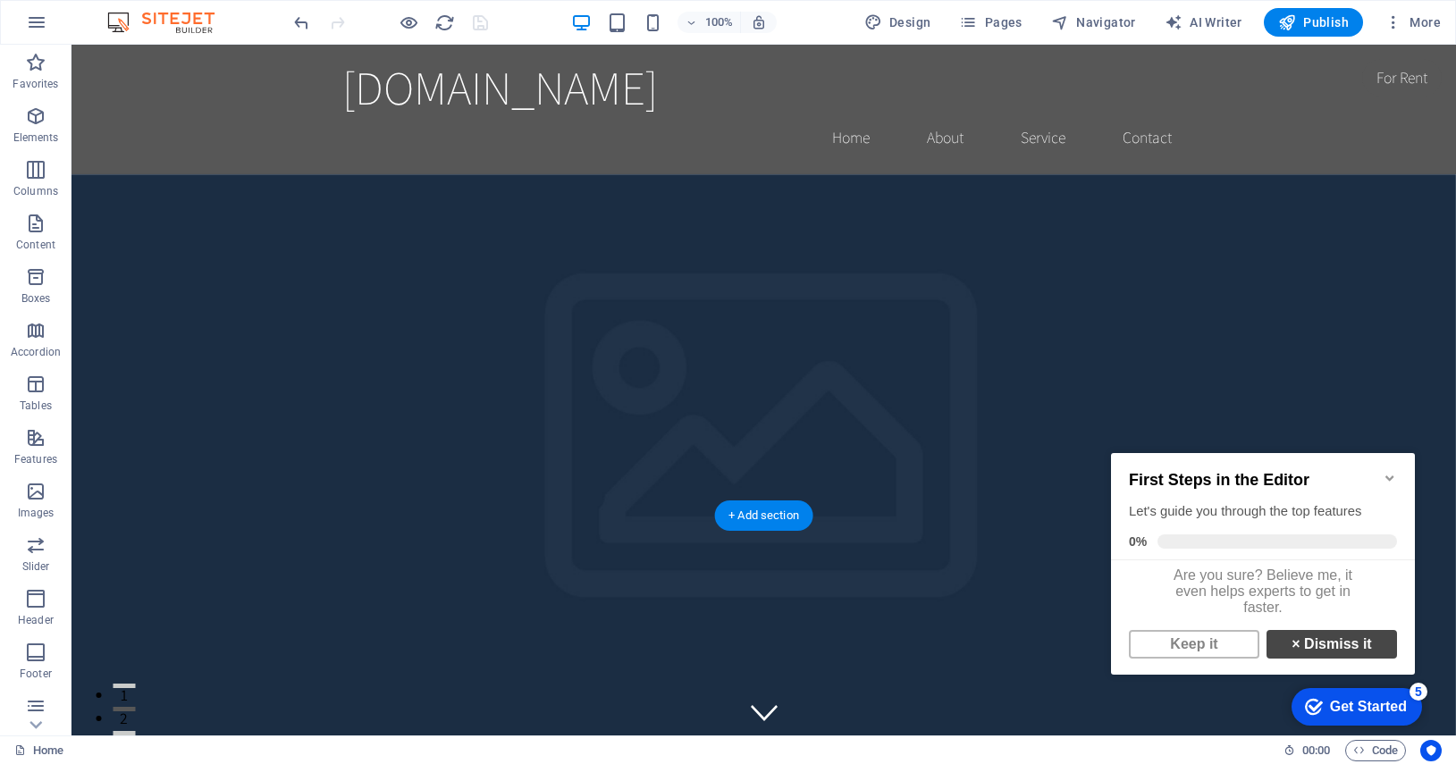
click at [1348, 657] on link "× Dismiss it" at bounding box center [1331, 644] width 130 height 29
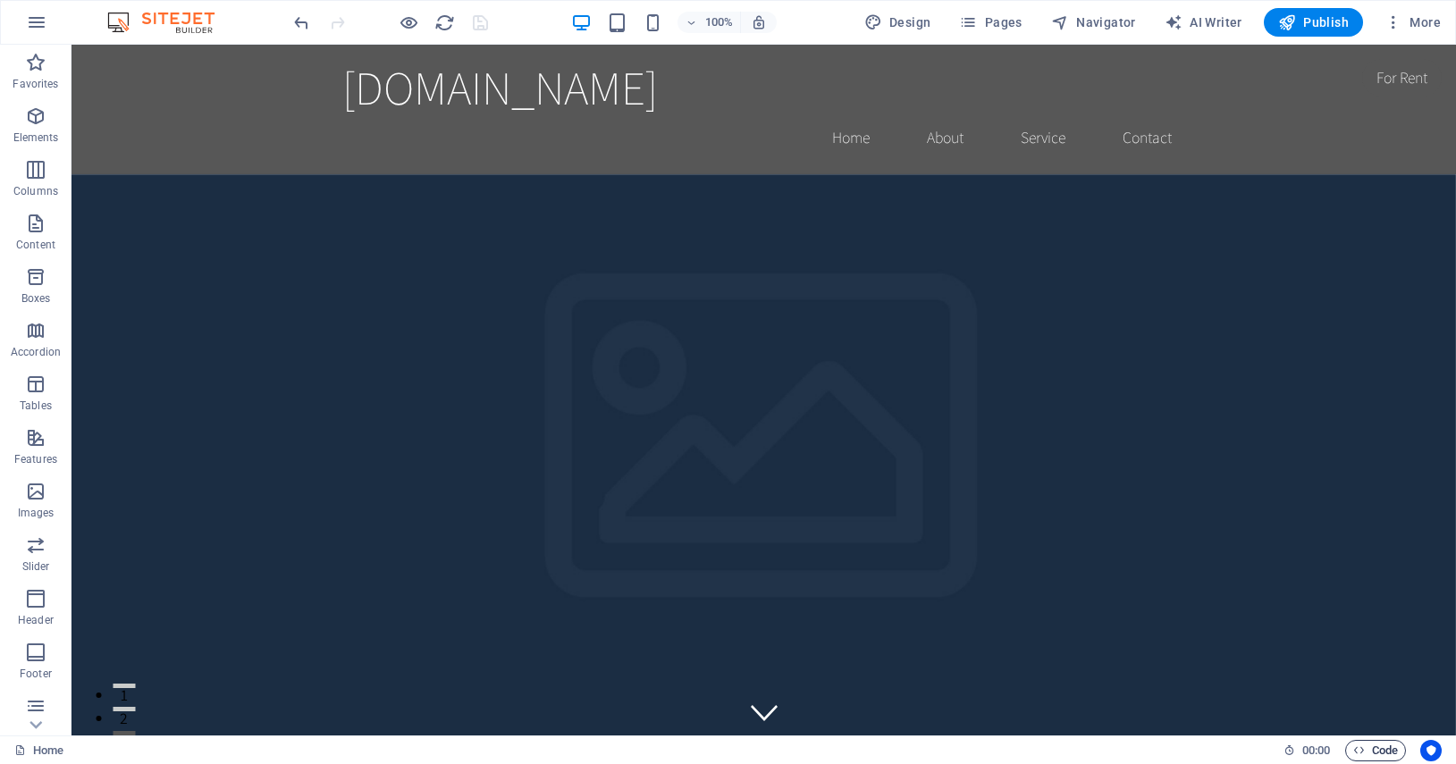
click at [1390, 752] on span "Code" at bounding box center [1375, 750] width 45 height 21
click at [1339, 751] on div "Home 00 : 00 Code" at bounding box center [728, 749] width 1456 height 29
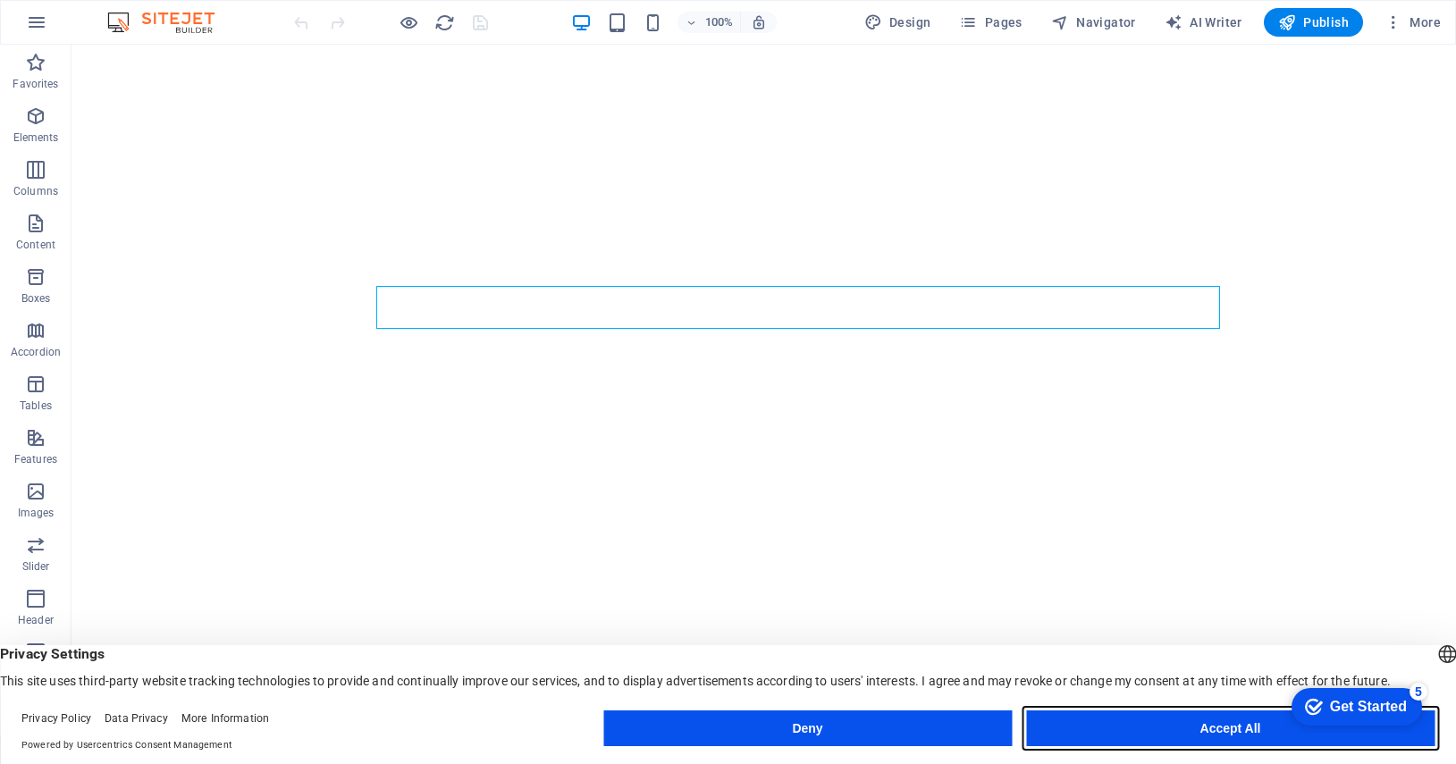
click at [1157, 723] on button "Accept All" at bounding box center [1230, 728] width 408 height 36
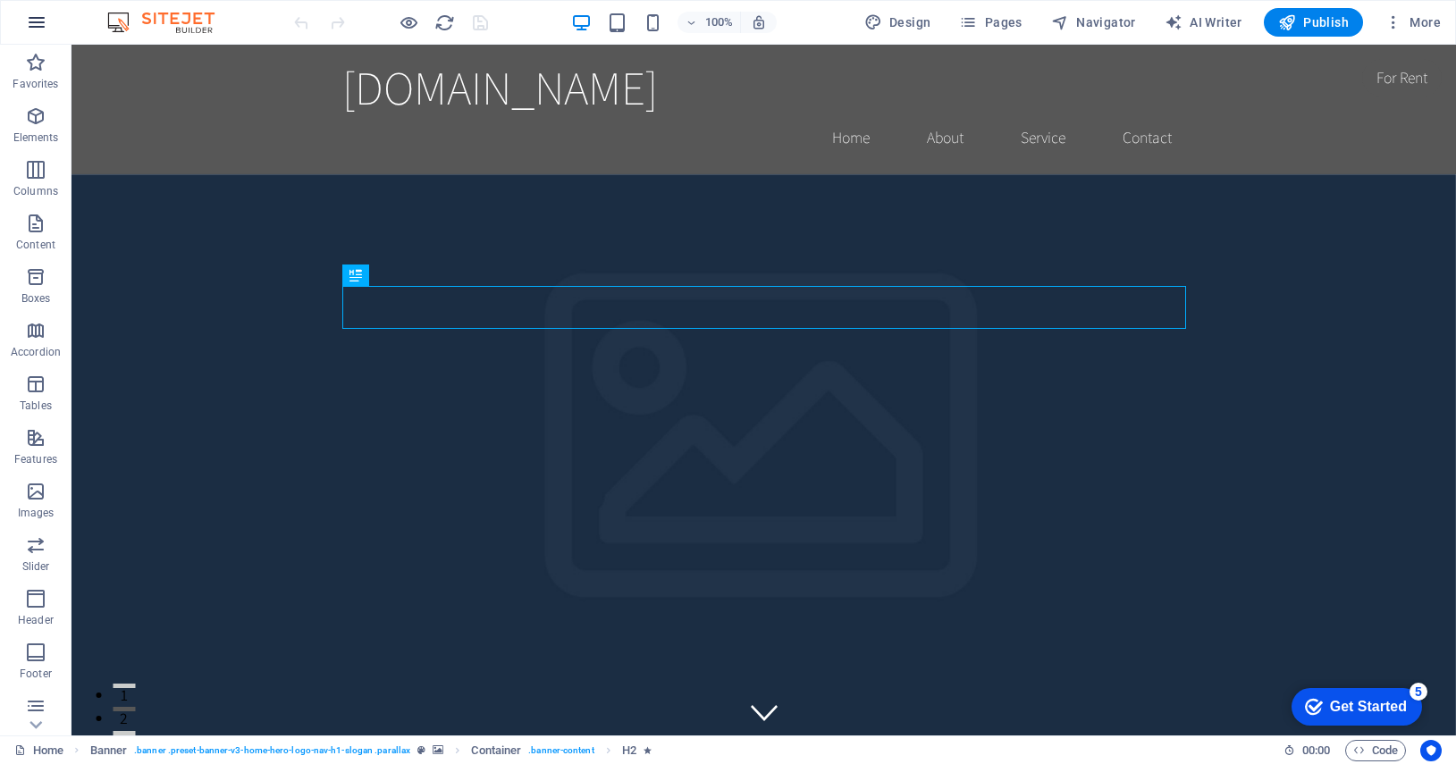
click at [45, 23] on icon "button" at bounding box center [36, 22] width 21 height 21
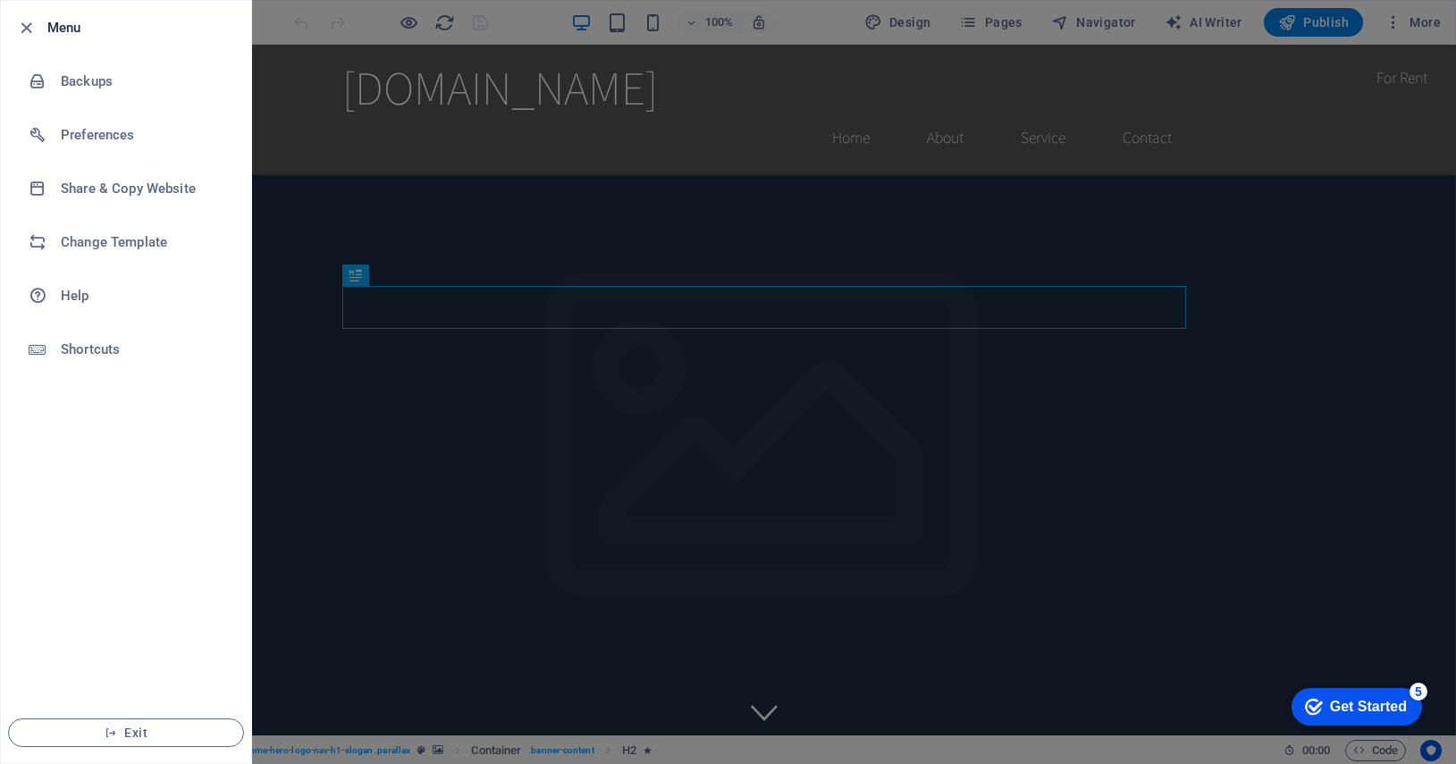
click at [317, 407] on div at bounding box center [728, 382] width 1456 height 764
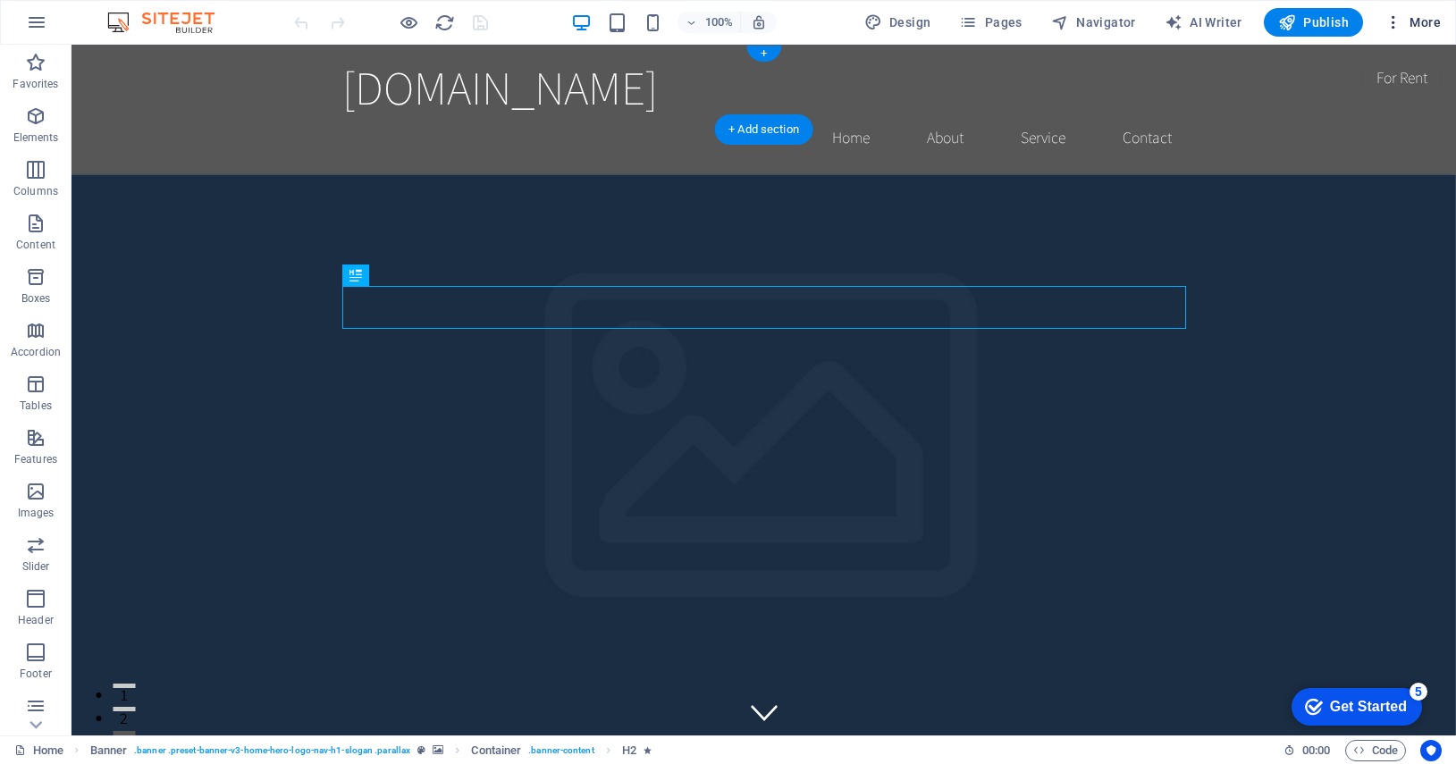
click at [1418, 22] on span "More" at bounding box center [1412, 22] width 56 height 18
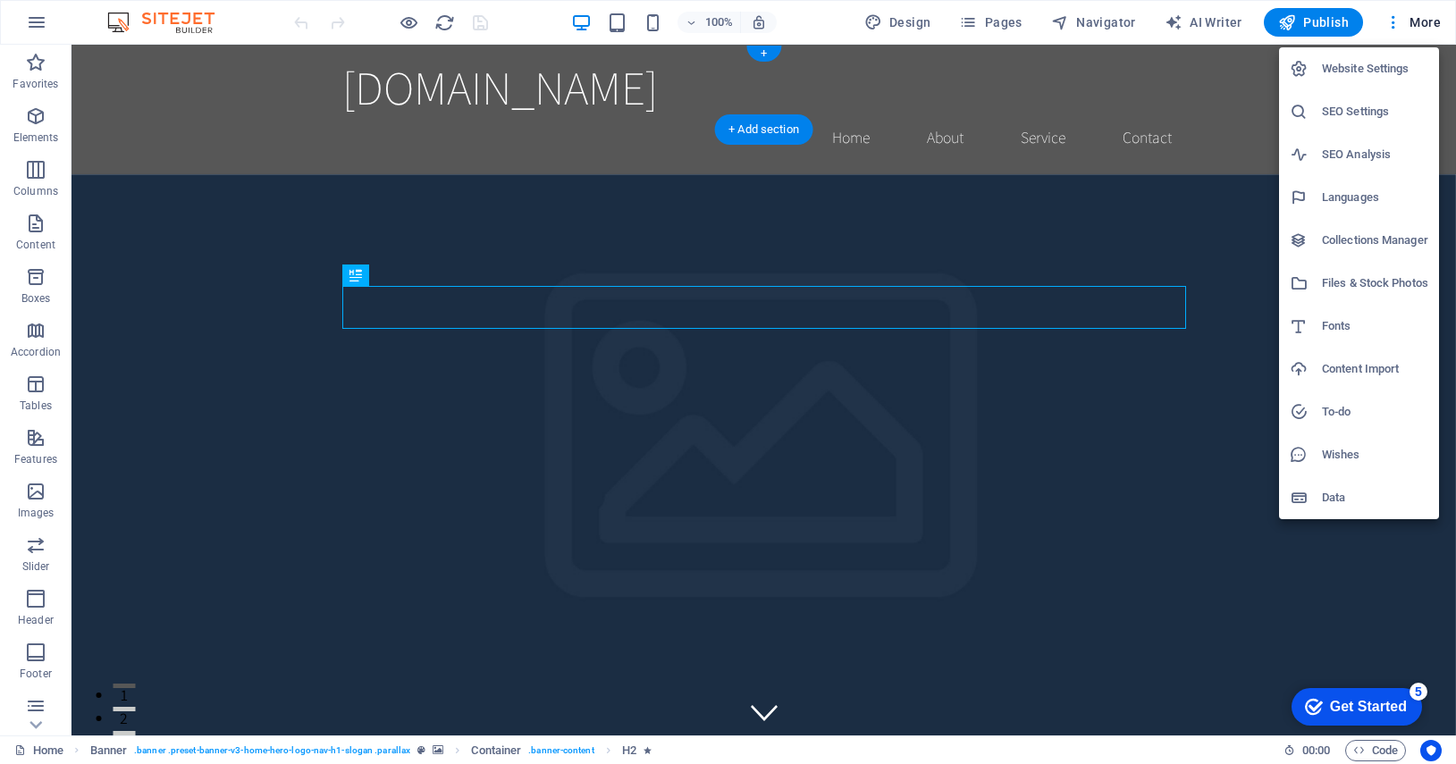
click at [1225, 22] on div at bounding box center [728, 382] width 1456 height 764
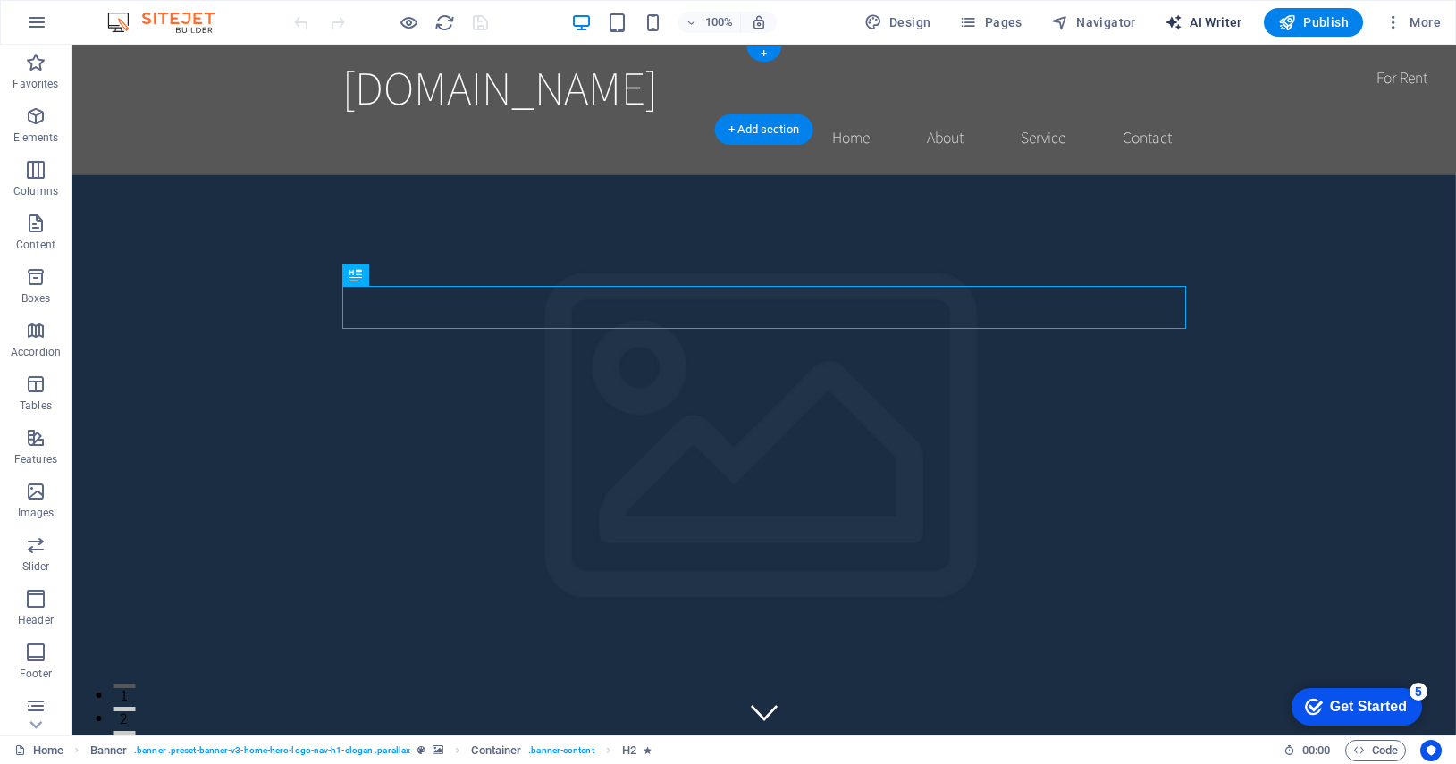
click at [1222, 26] on span "AI Writer" at bounding box center [1203, 22] width 78 height 18
select select "English"
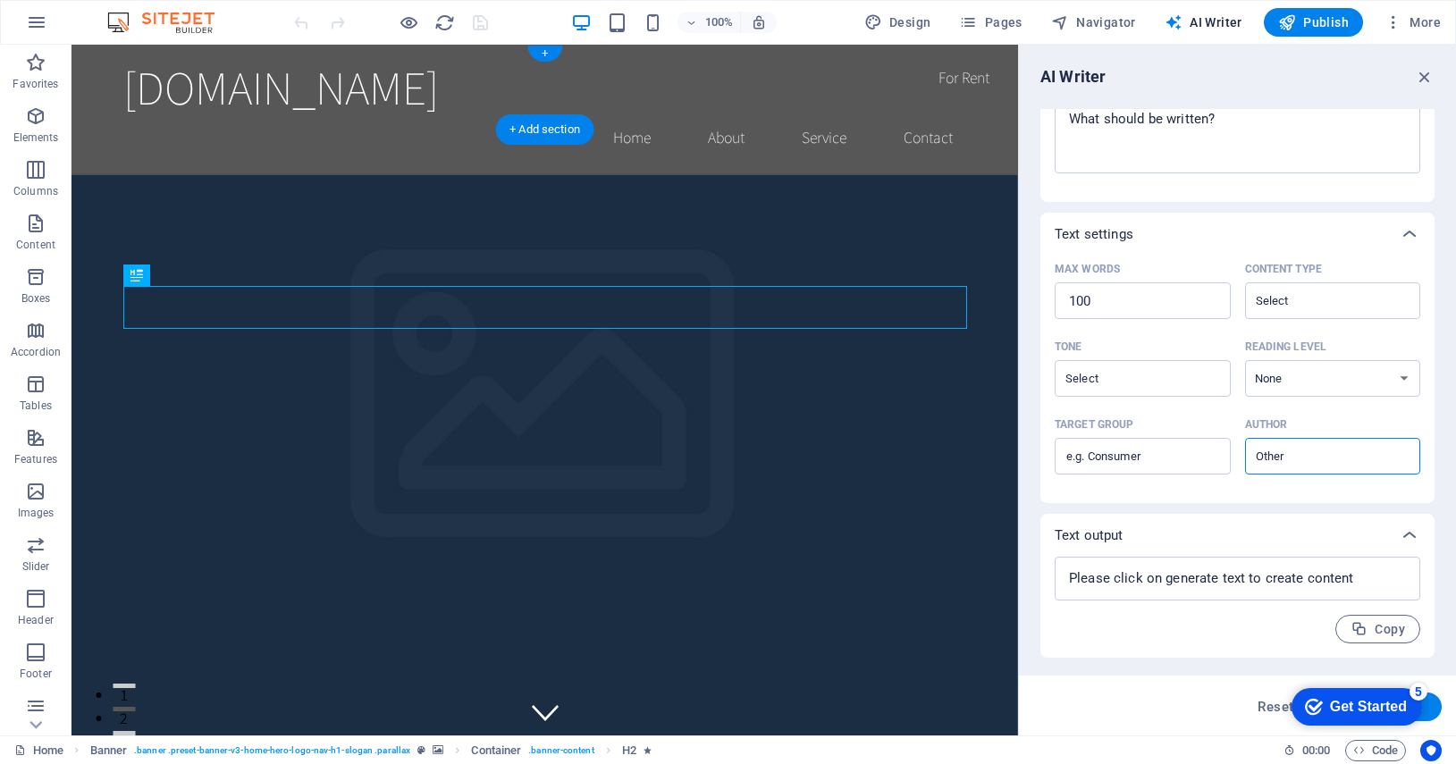
scroll to position [268, 0]
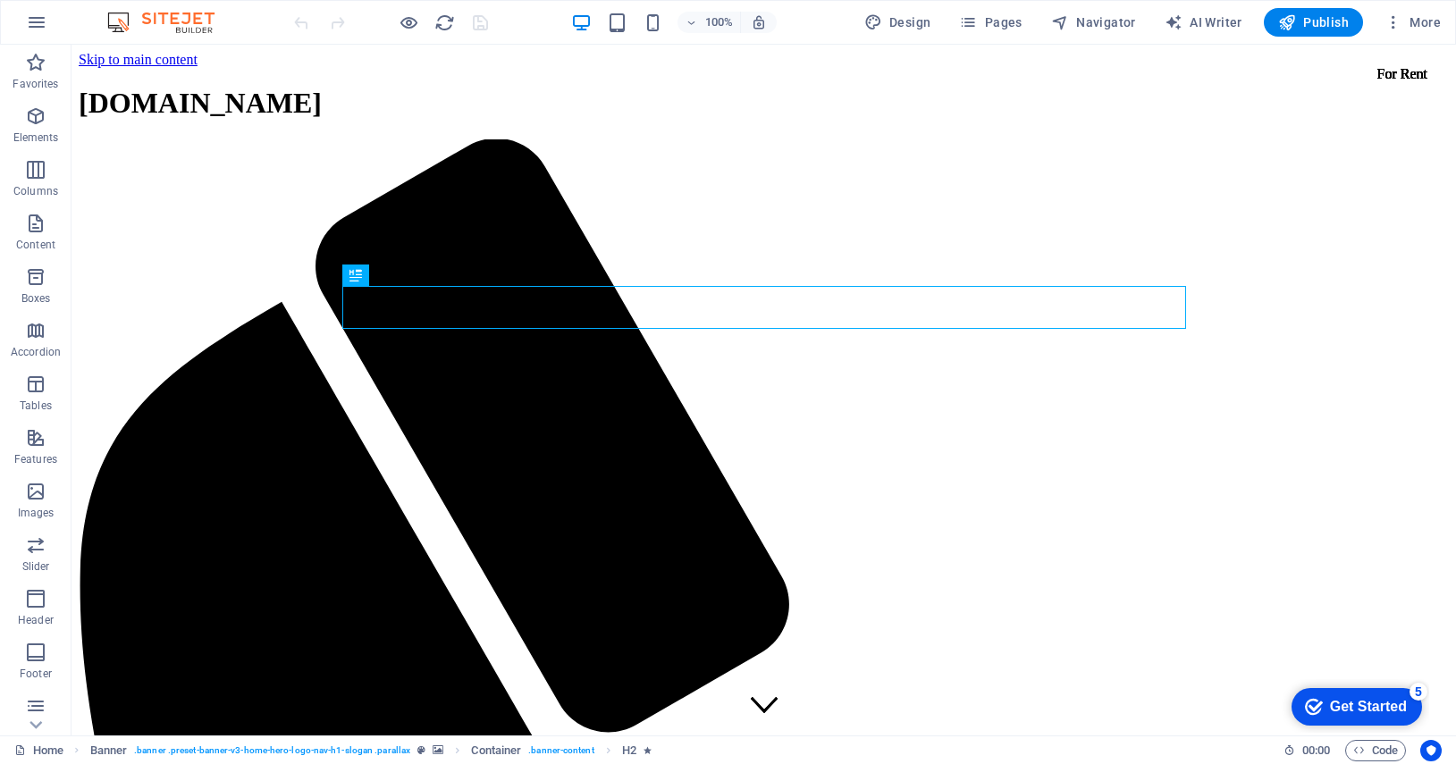
click at [1339, 700] on div "Get Started" at bounding box center [1368, 707] width 77 height 16
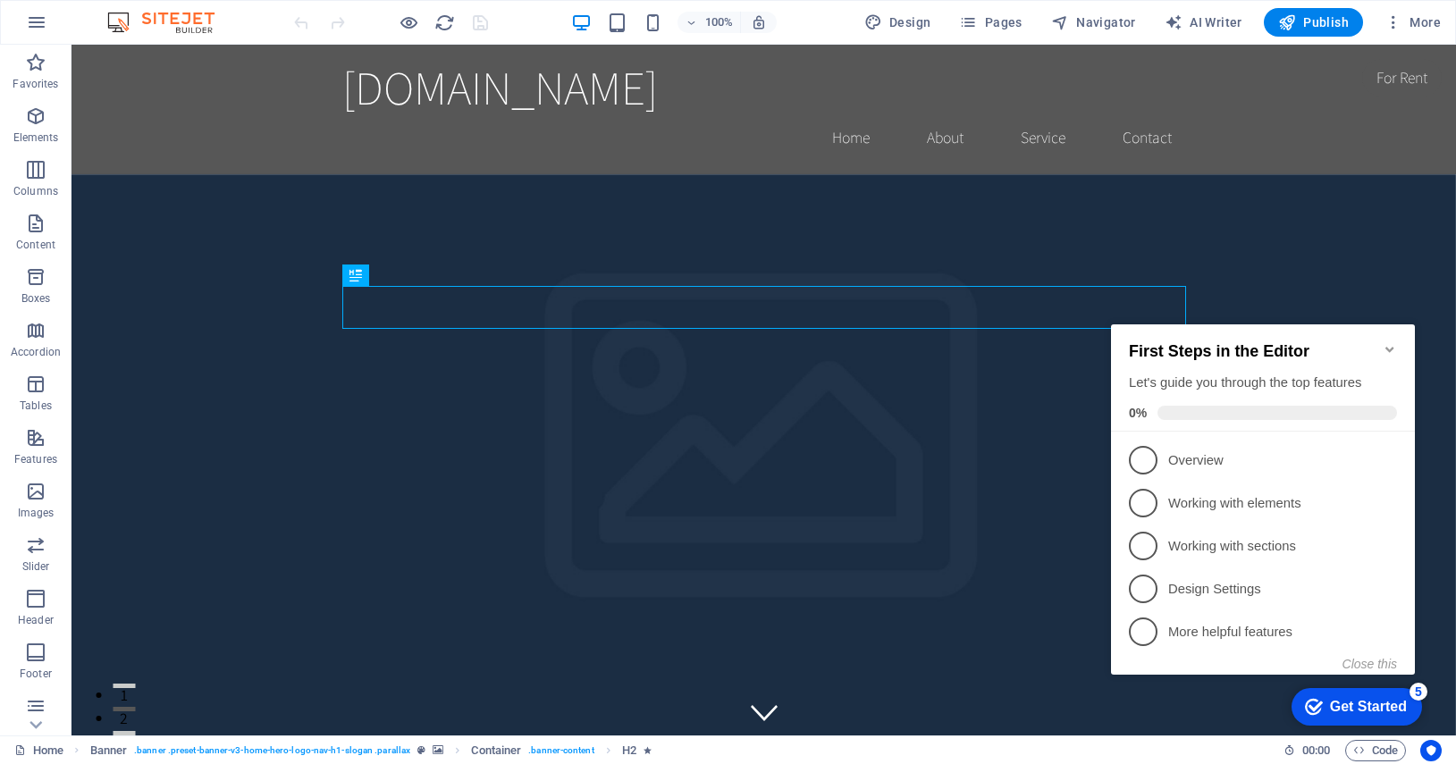
click at [1386, 342] on icon "Minimize checklist" at bounding box center [1389, 349] width 14 height 14
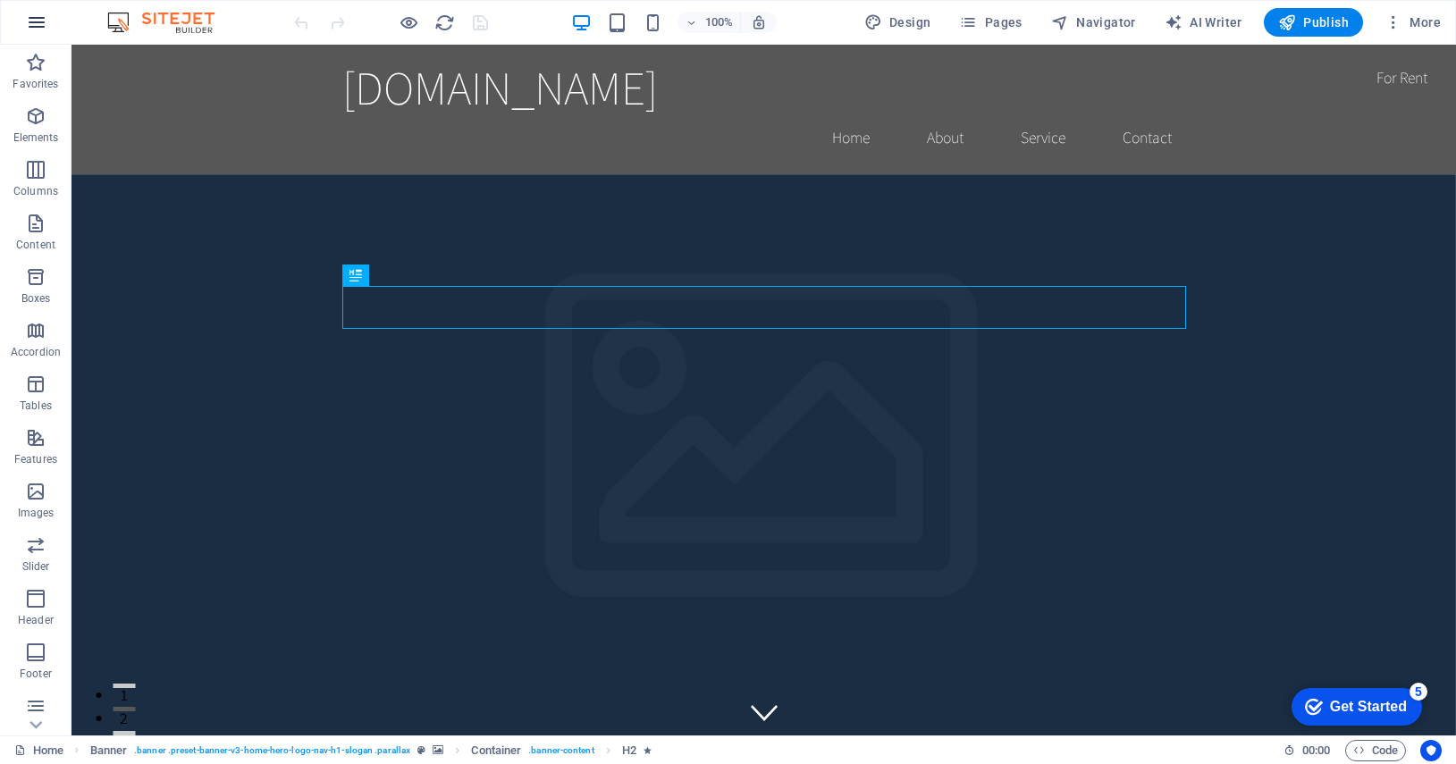
click at [45, 20] on icon "button" at bounding box center [36, 22] width 21 height 21
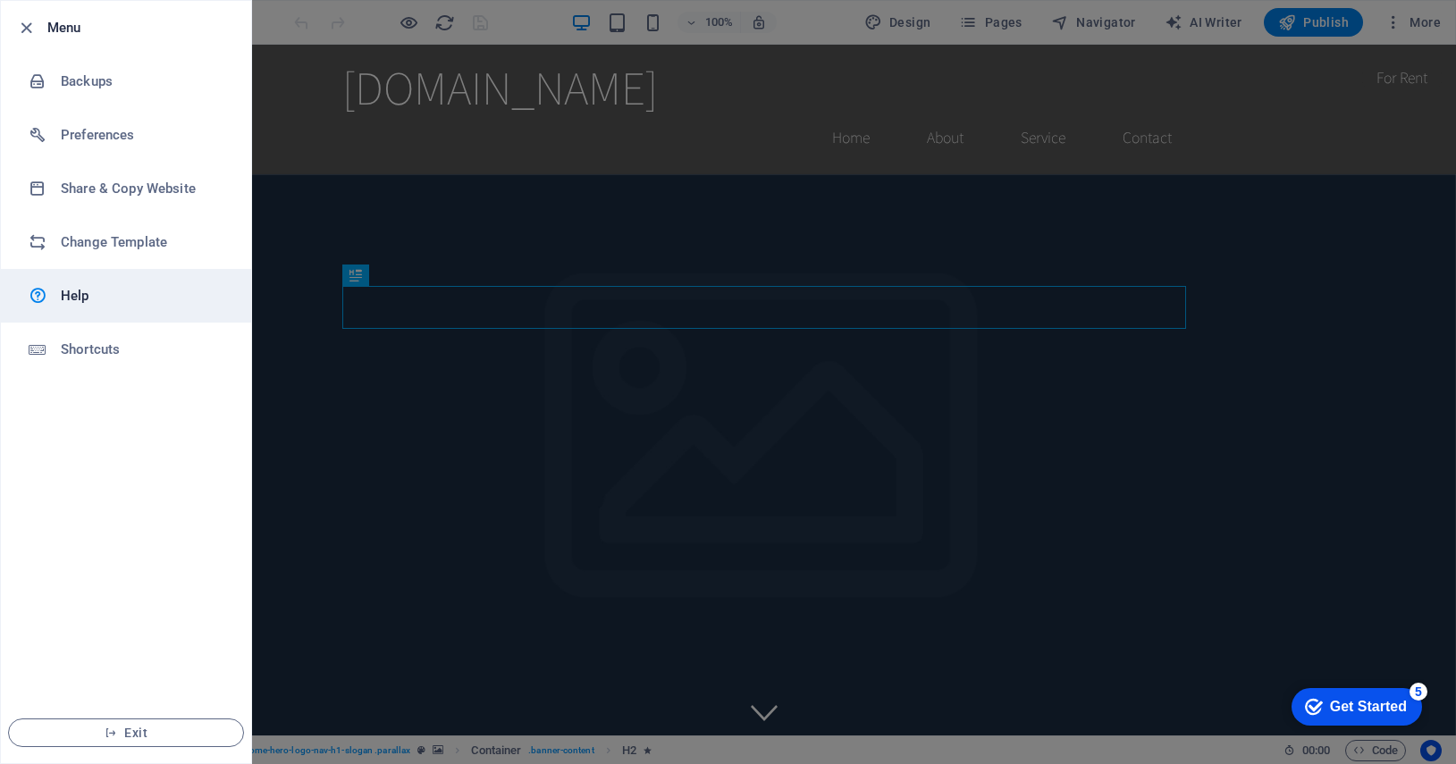
click at [126, 298] on h6 "Help" at bounding box center [143, 295] width 165 height 21
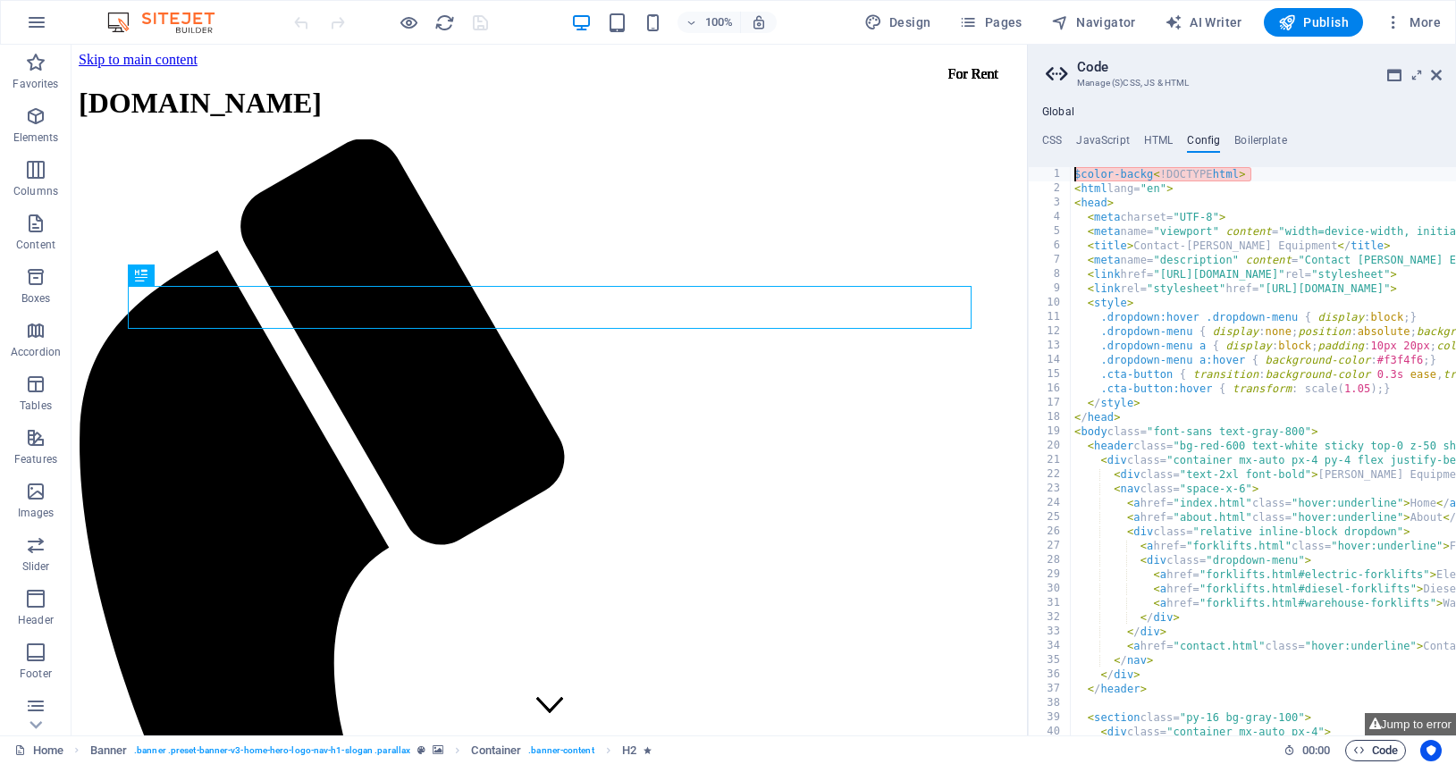
click at [1357, 752] on icon "button" at bounding box center [1359, 750] width 12 height 12
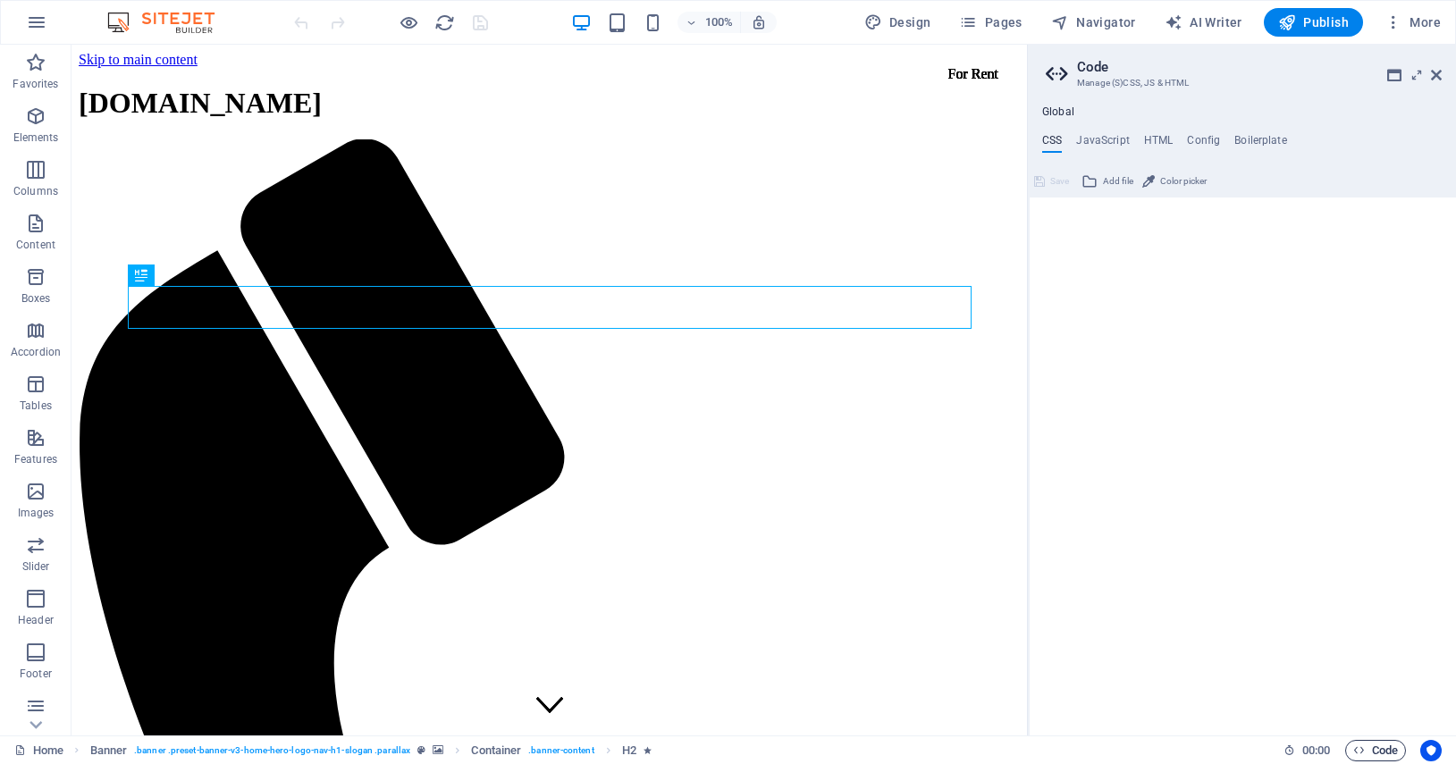
type textarea "/* C<!DOCTYPE html>"
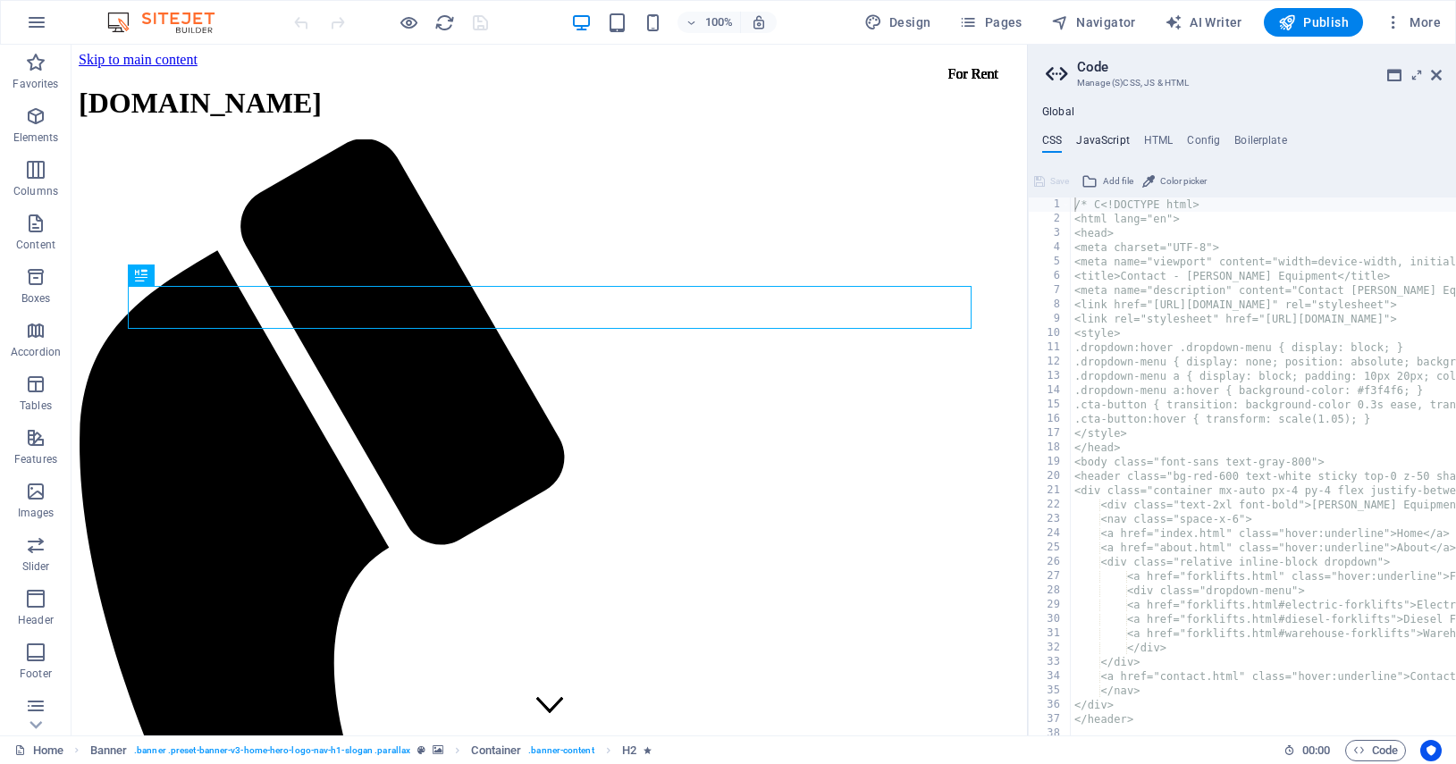
click at [1112, 145] on h4 "JavaScript" at bounding box center [1102, 144] width 53 height 20
type textarea "/* JS f<!DOCTYPE html>"
click at [1162, 139] on h4 "HTML" at bounding box center [1158, 144] width 29 height 20
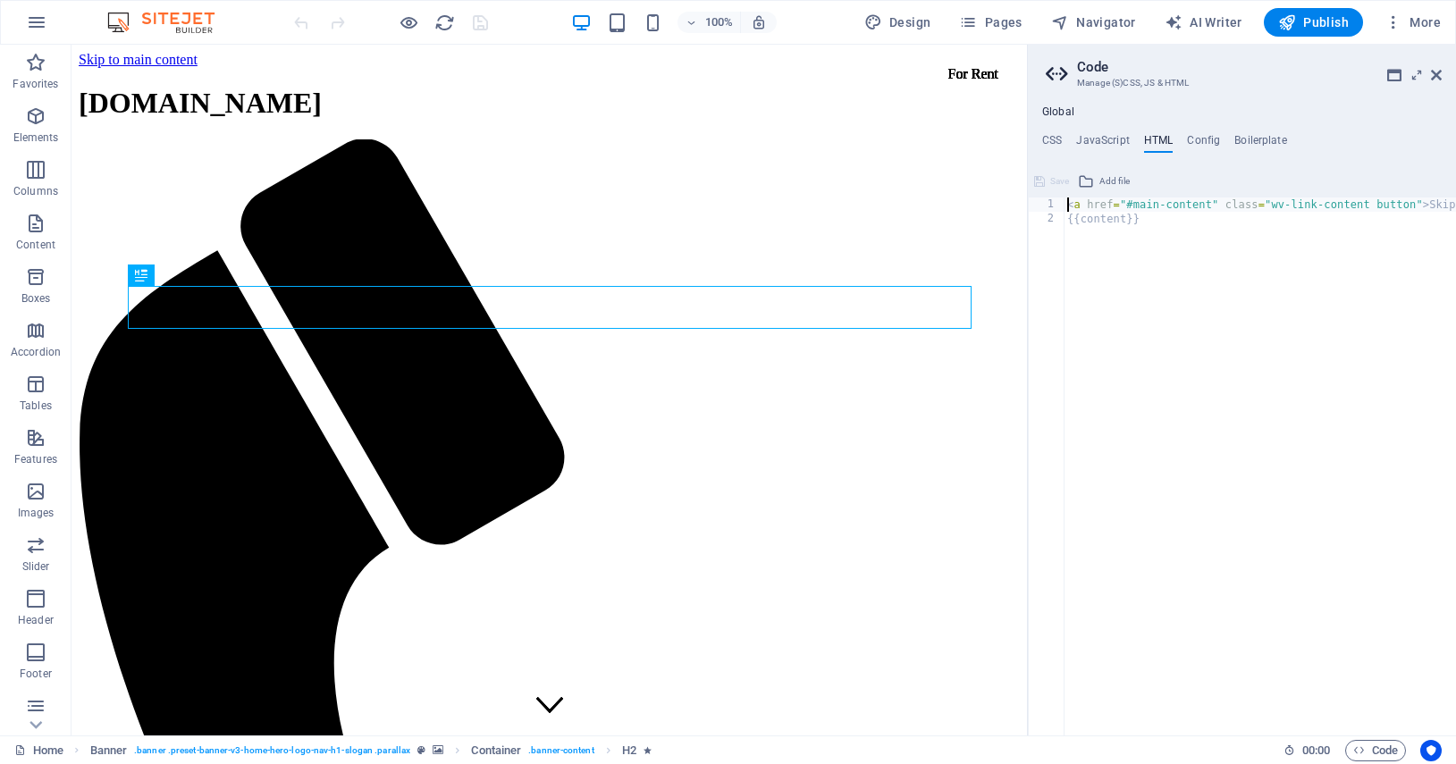
click at [1135, 212] on div "< a href = "#main-content" class = "wv-link-content button" > Skip to main cont…" at bounding box center [1325, 480] width 525 height 567
click at [1115, 256] on div "< a href = "#main-content" class = "wv-link-content button" > Skip to main cont…" at bounding box center [1325, 480] width 525 height 567
paste textarea "<a href="#main-content" class="wv-link-content button">Skip to main content</a>"
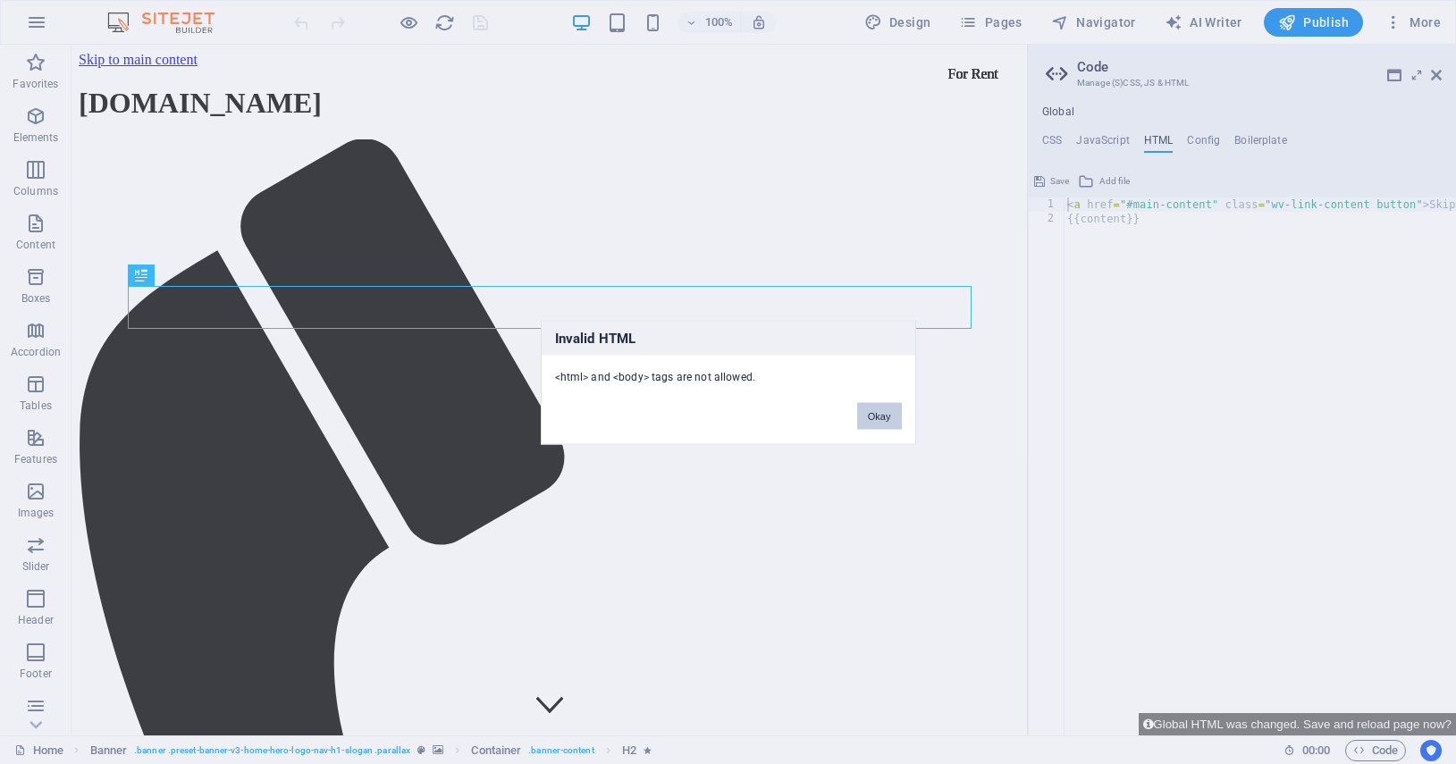
click at [893, 418] on button "Okay" at bounding box center [879, 415] width 45 height 27
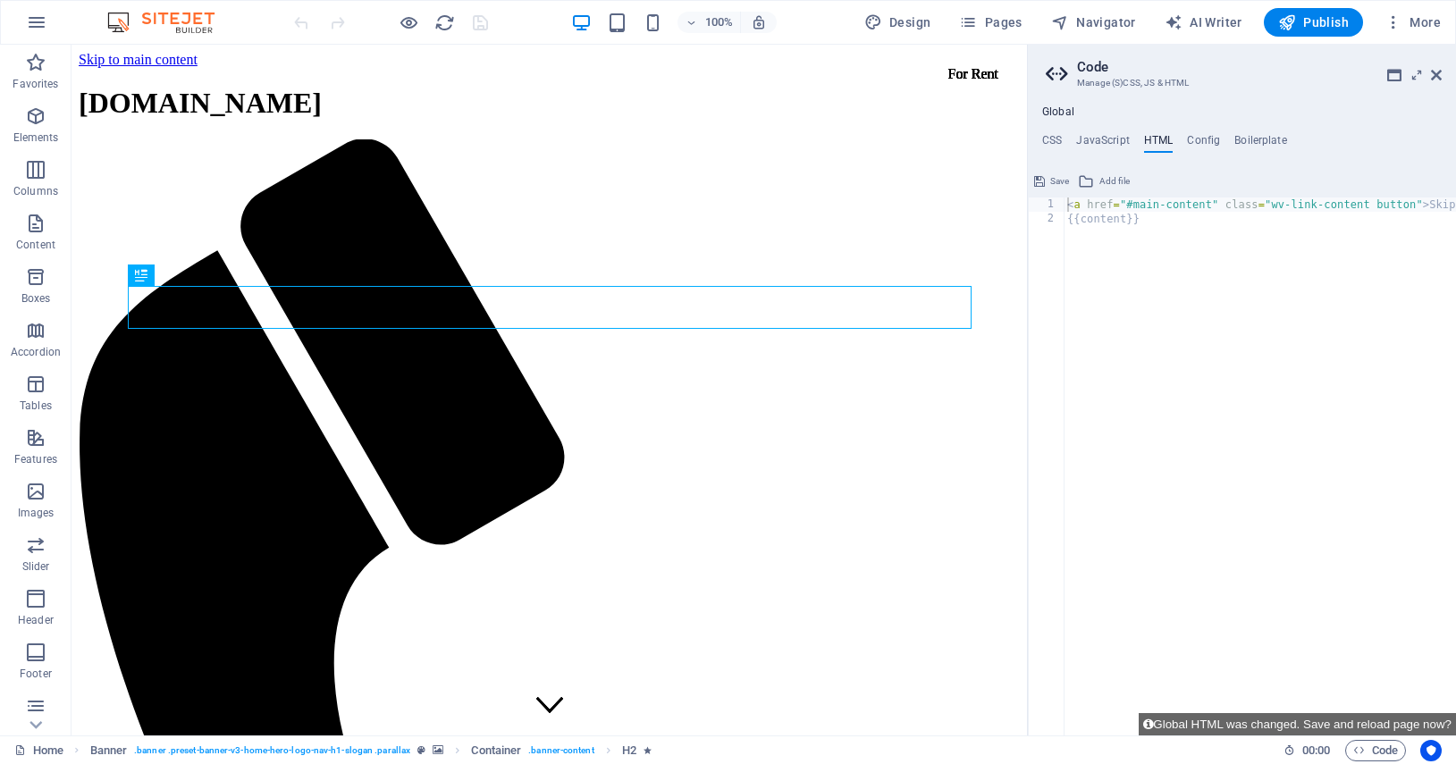
type textarea "{{content}}"
click at [1163, 236] on div "< a href = "#main-content" class = "wv-link-content button" > Skip to main cont…" at bounding box center [1325, 480] width 525 height 567
paste textarea "<a href="#main-content" class="wv-link-content button">Skip to main content</a>"
type textarea "<a href="#main-content" class="wv-link-content button">Skip to main content</a>"
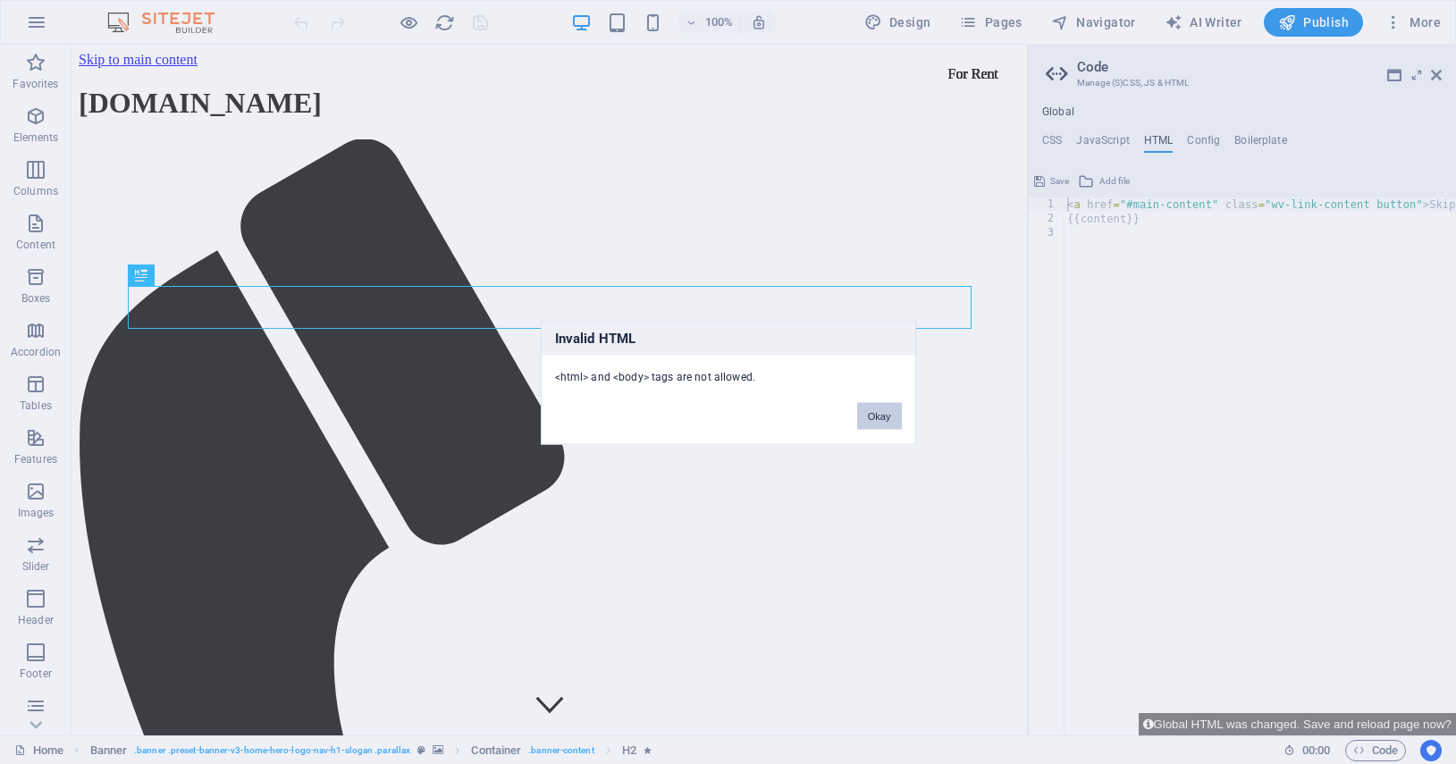
click at [880, 419] on button "Okay" at bounding box center [879, 415] width 45 height 27
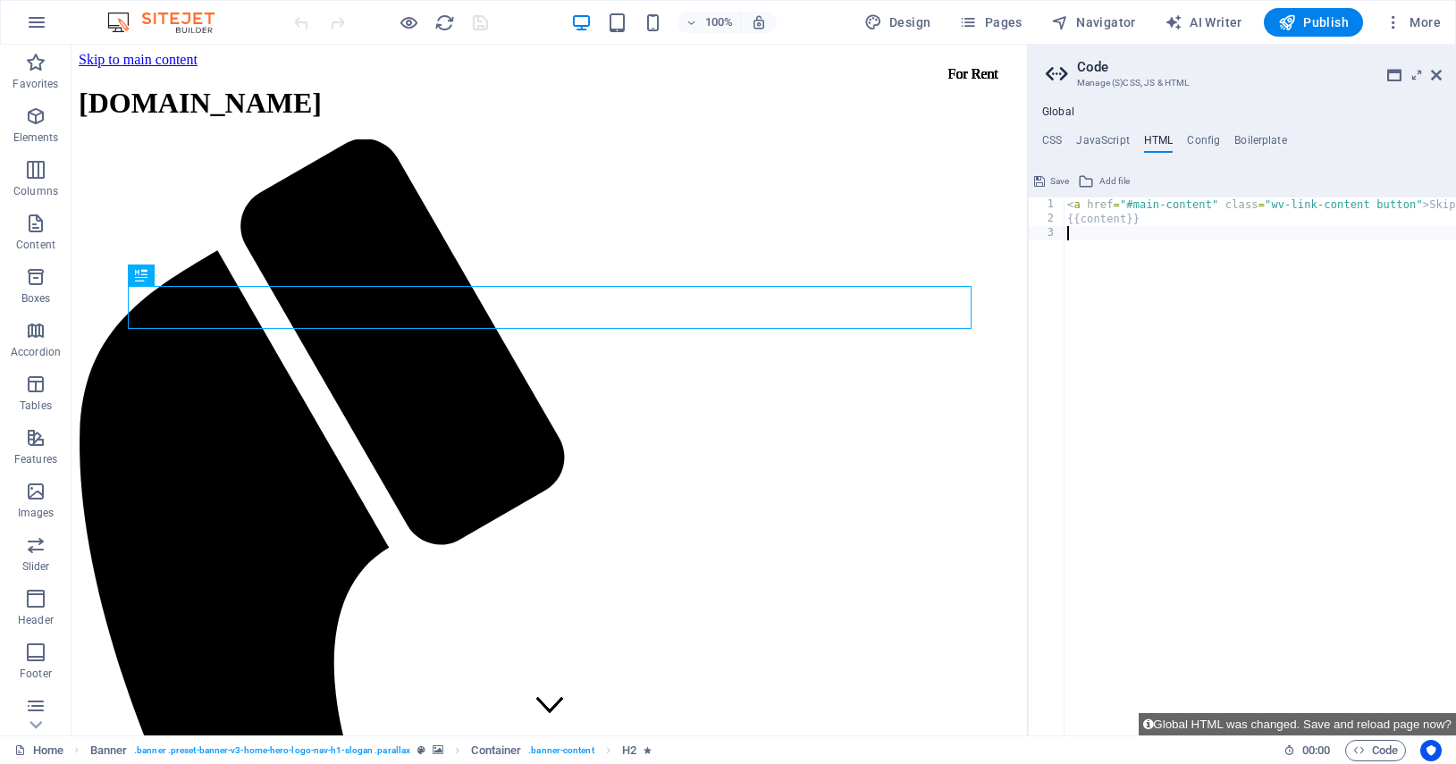
paste textarea "<a href="#main-content" class="wv-link-content button">Skip to main content</a>"
type textarea "<a href="#main-content" class="wv-link-content button">Skip to main content</a>"
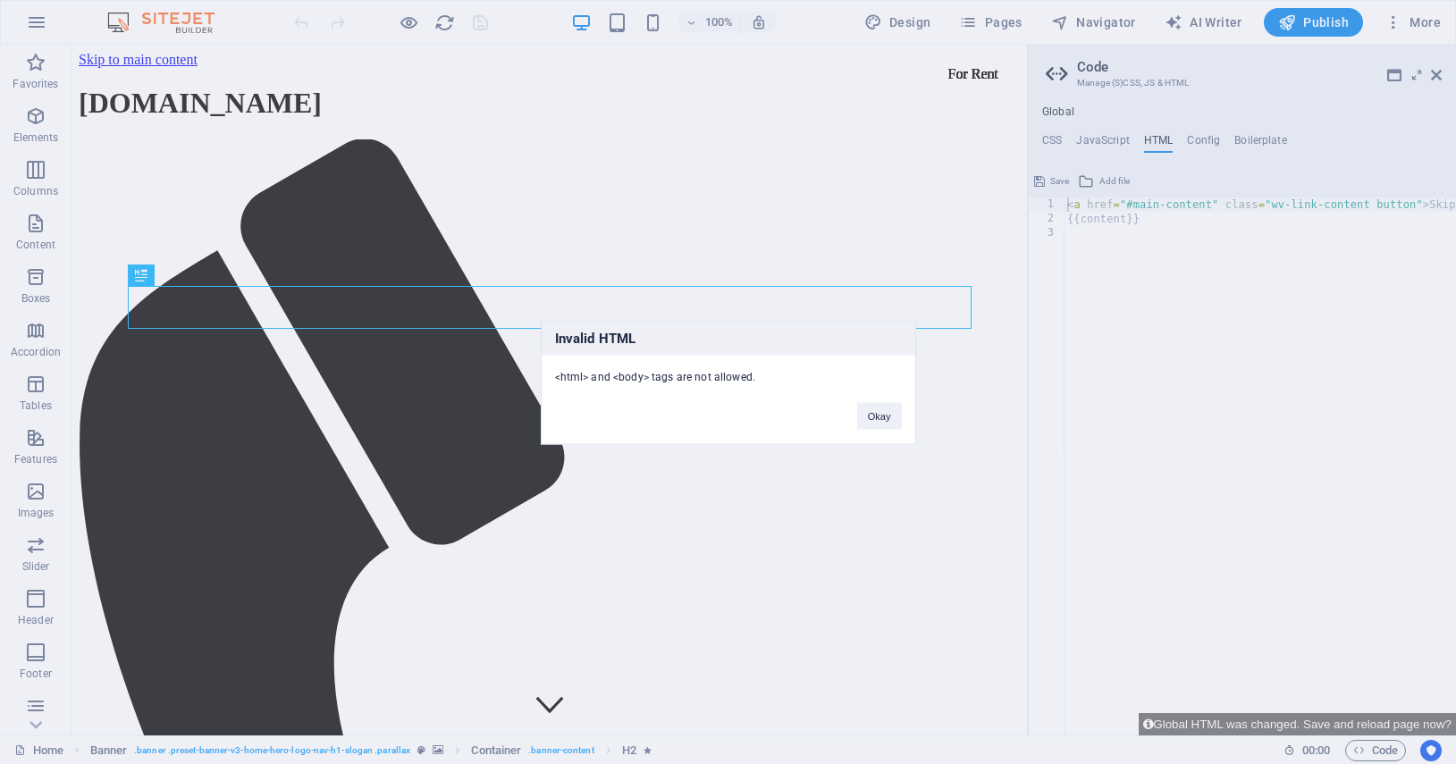
drag, startPoint x: 556, startPoint y: 378, endPoint x: 757, endPoint y: 376, distance: 201.1
click at [757, 376] on div "<html> and <body> tags are not allowed." at bounding box center [729, 369] width 374 height 29
copy div "<html> and <body> tags are not allowed."
click at [874, 414] on button "Okay" at bounding box center [879, 415] width 45 height 27
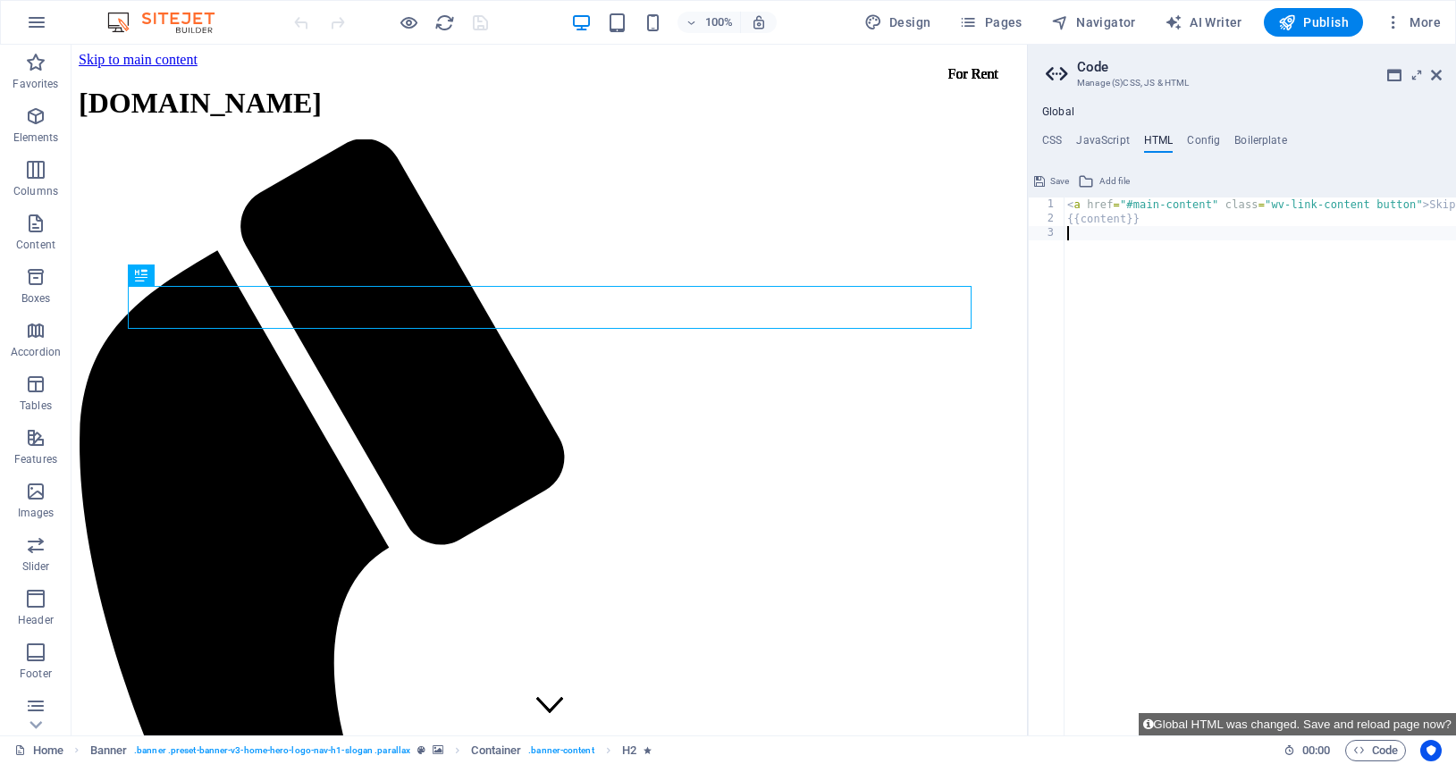
paste textarea "</footer>"
type textarea "</footer>"
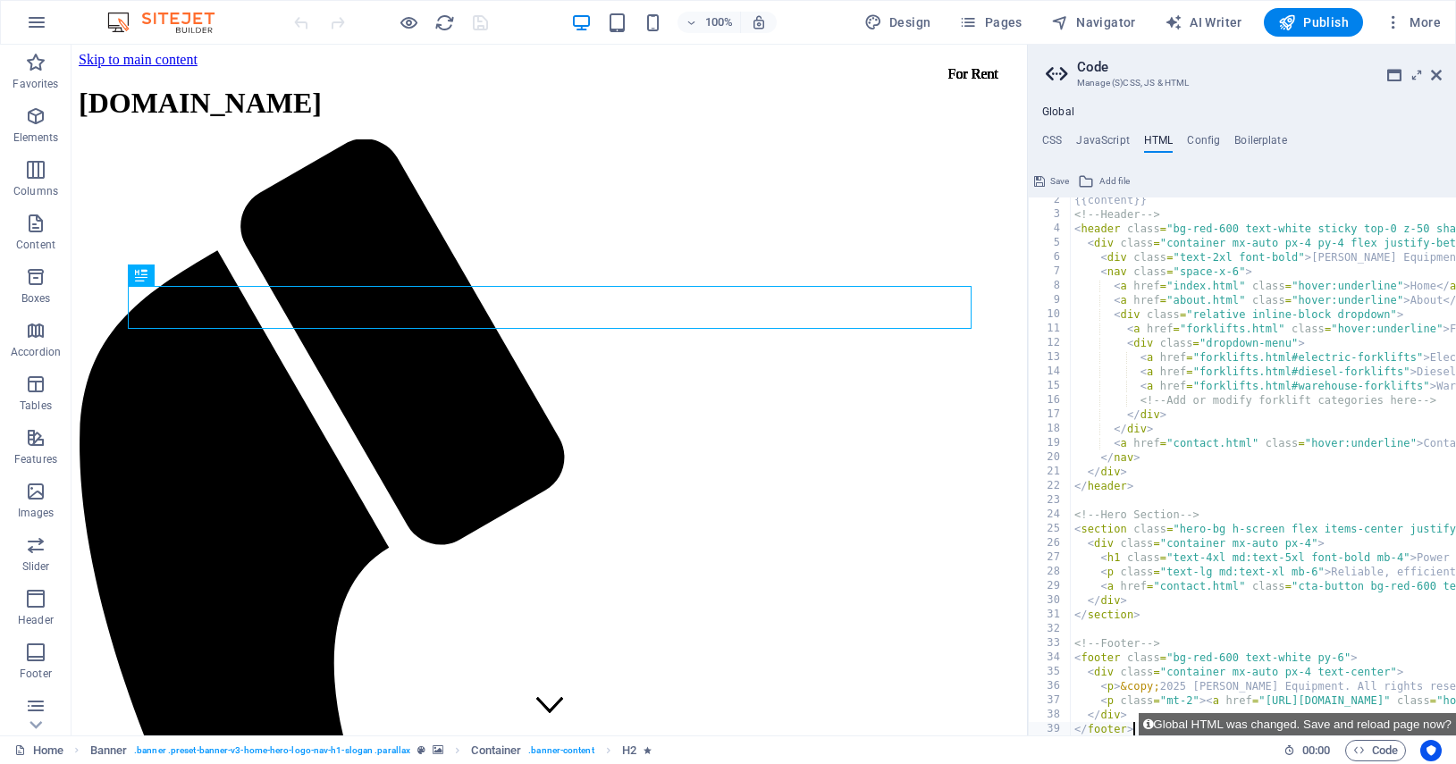
scroll to position [19, 0]
click at [1054, 180] on span "Save" at bounding box center [1059, 181] width 19 height 21
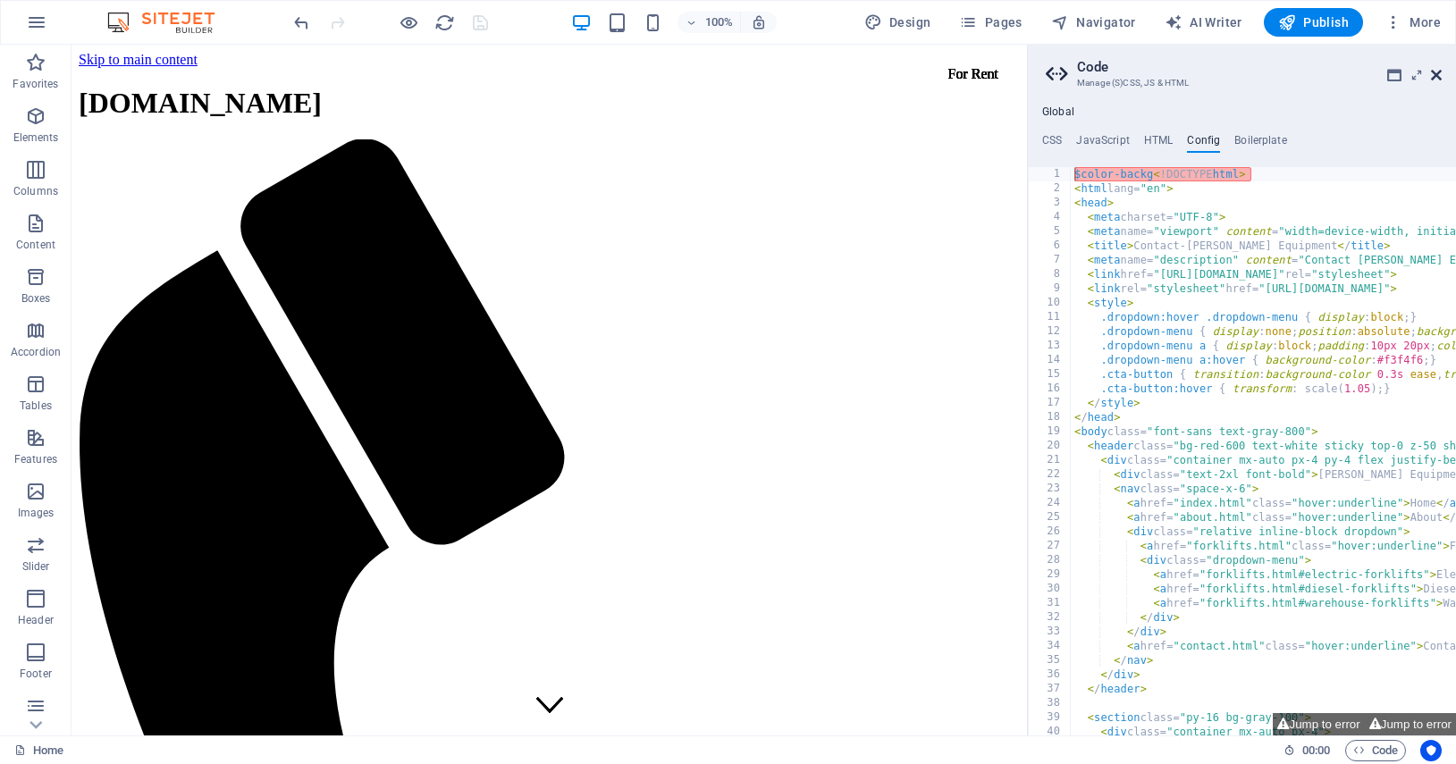
drag, startPoint x: 1435, startPoint y: 70, endPoint x: 1364, endPoint y: 25, distance: 84.3
click at [1435, 70] on icon at bounding box center [1436, 75] width 11 height 14
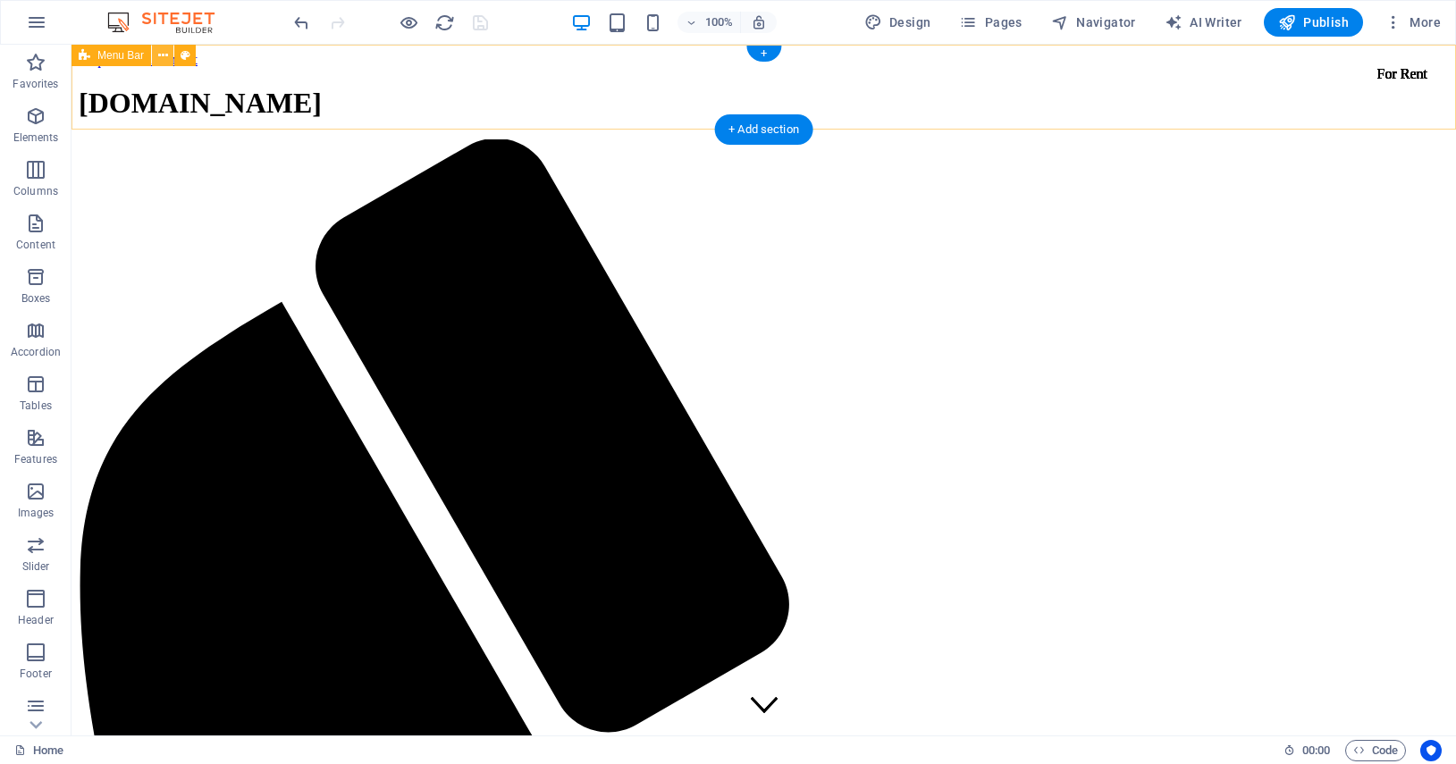
click at [168, 55] on button at bounding box center [162, 55] width 21 height 21
